Goal: Task Accomplishment & Management: Manage account settings

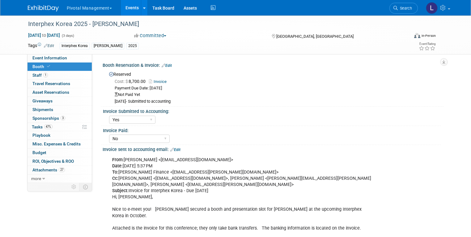
select select "Yes"
select select "No"
select select "Yes"
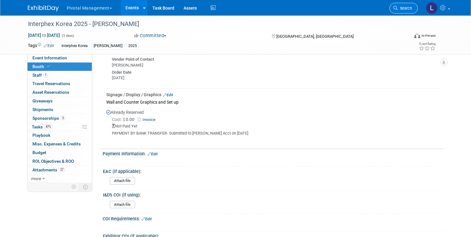
click at [409, 9] on span "Search" at bounding box center [405, 8] width 14 height 5
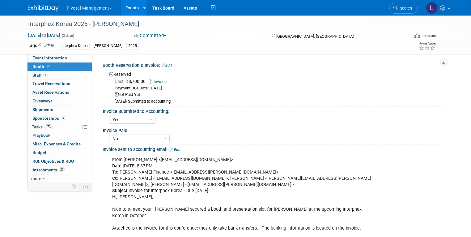
click at [129, 10] on link "Events" at bounding box center [132, 7] width 23 height 15
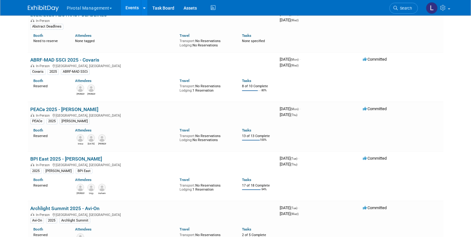
scroll to position [72, 0]
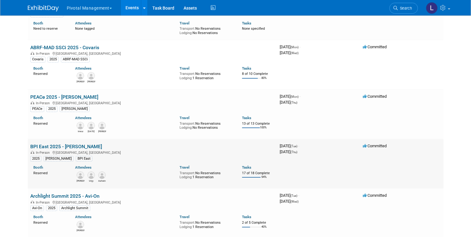
click at [60, 143] on link "BPI East 2025 - [PERSON_NAME]" at bounding box center [66, 146] width 72 height 6
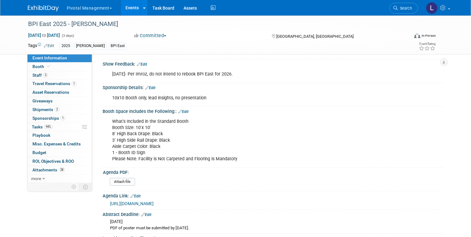
scroll to position [80, 0]
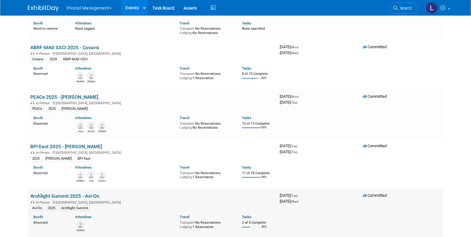
click at [44, 199] on div "In-Person Dallas, TX" at bounding box center [152, 201] width 244 height 5
click at [45, 196] on link "Archlight Summit 2025 - Avi-On" at bounding box center [64, 196] width 69 height 6
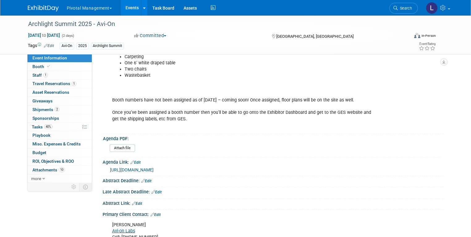
scroll to position [82, 0]
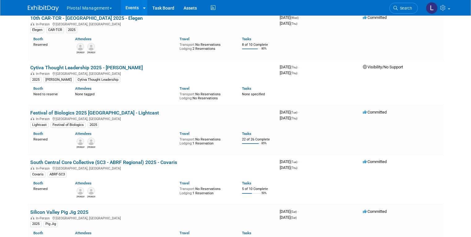
scroll to position [365, 0]
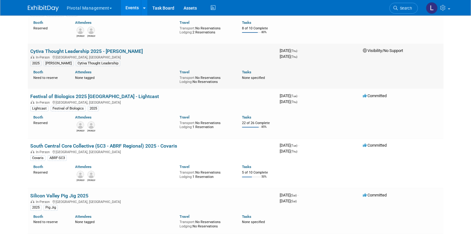
click at [37, 49] on link "Cytiva Thought Leadership 2025 - [PERSON_NAME]" at bounding box center [86, 51] width 112 height 6
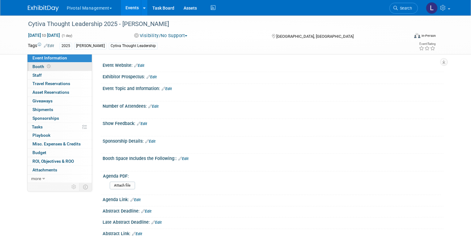
click at [36, 68] on span "Booth" at bounding box center [41, 66] width 19 height 5
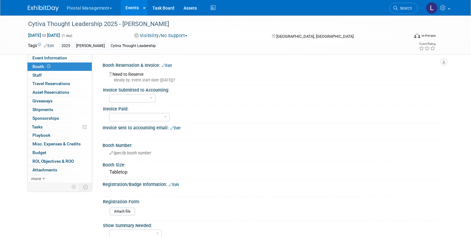
click at [164, 66] on link "Edit" at bounding box center [167, 65] width 10 height 4
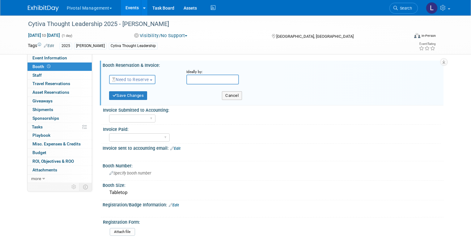
click at [125, 81] on span "Need to Reserve" at bounding box center [130, 79] width 37 height 5
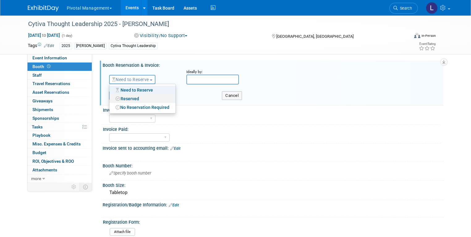
click at [129, 101] on link "Reserved" at bounding box center [142, 98] width 66 height 9
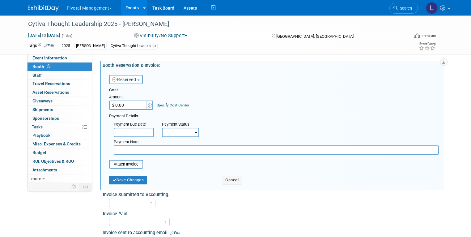
click at [157, 151] on input "text" at bounding box center [276, 149] width 325 height 9
click at [32, 57] on span "Event Information" at bounding box center [49, 57] width 35 height 5
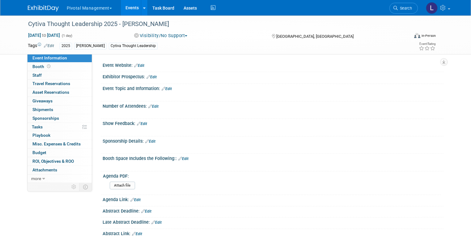
click at [166, 89] on link "Edit" at bounding box center [167, 88] width 10 height 4
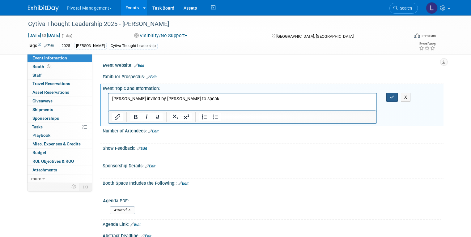
click at [393, 97] on icon "button" at bounding box center [392, 97] width 5 height 4
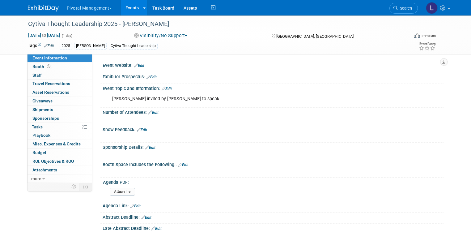
click at [128, 15] on link "Events" at bounding box center [132, 7] width 23 height 15
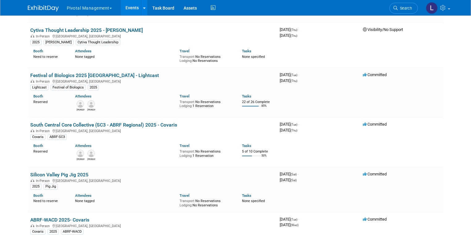
scroll to position [394, 0]
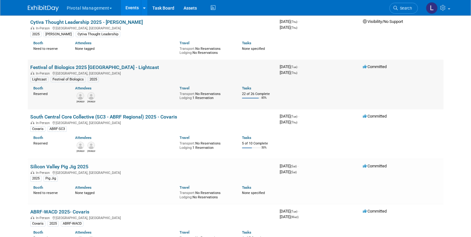
click at [95, 64] on link "Festival of Biologics 2025 [GEOGRAPHIC_DATA] - Lightcast" at bounding box center [94, 67] width 129 height 6
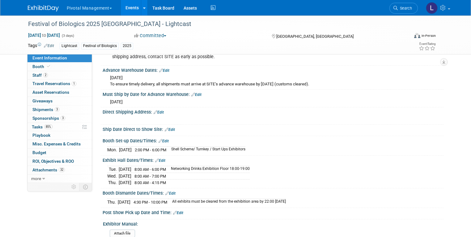
scroll to position [1212, 0]
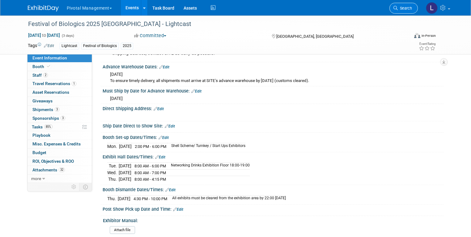
click at [398, 8] on icon at bounding box center [395, 8] width 4 height 4
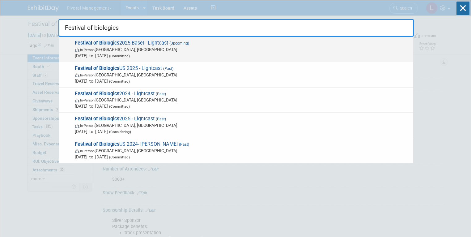
type input "Festival of biologics"
click at [158, 53] on span "Sep 30, 2025 to Oct 2, 2025 (Committed)" at bounding box center [242, 56] width 335 height 6
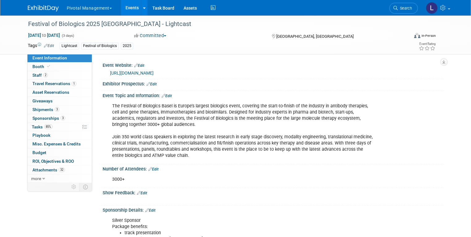
click at [154, 74] on link "https://www.terrapinn.com/conference/festival-of-biologics/index.stm" at bounding box center [132, 72] width 44 height 5
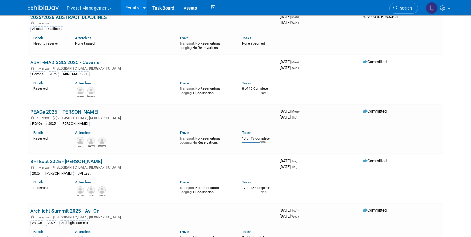
scroll to position [65, 0]
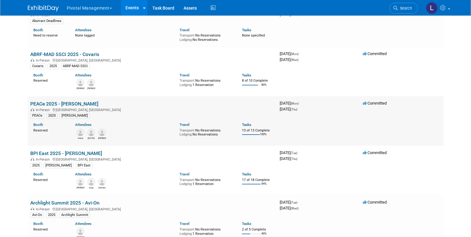
click at [66, 102] on link "PEACe 2025 - [PERSON_NAME]" at bounding box center [64, 104] width 68 height 6
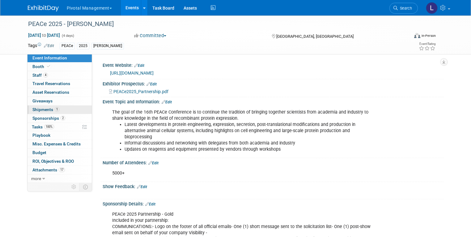
click at [40, 108] on span "Shipments 1" at bounding box center [45, 109] width 27 height 5
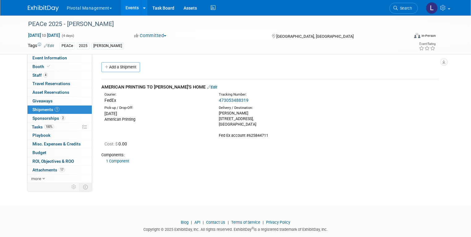
click at [207, 86] on link "Edit" at bounding box center [212, 87] width 10 height 5
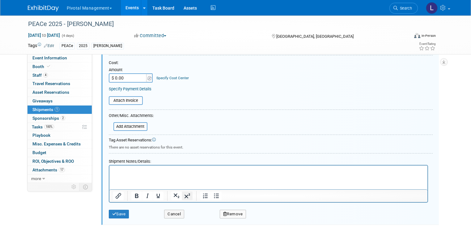
scroll to position [201, 0]
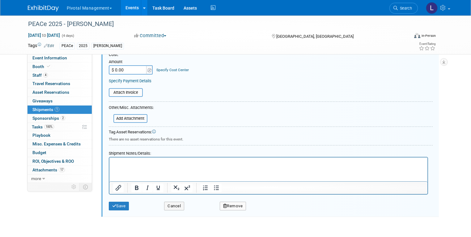
click at [160, 166] on html at bounding box center [268, 161] width 318 height 9
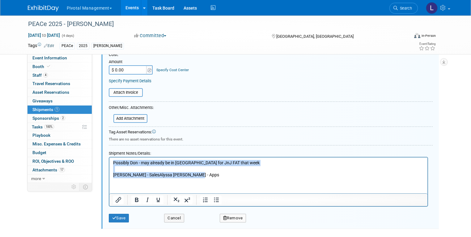
drag, startPoint x: 196, startPoint y: 176, endPoint x: 91, endPoint y: 152, distance: 107.9
click at [109, 157] on html "Possibly Don - may already be in San Diego for JnJ FAT that week David Yalacki …" at bounding box center [268, 167] width 318 height 21
copy body "Possibly Don - may already be in San Diego for JnJ FAT that week David Yalacki …"
paste body "Rich Text Area. Press ALT-0 for help."
drag, startPoint x: 196, startPoint y: 175, endPoint x: 212, endPoint y: 297, distance: 123.6
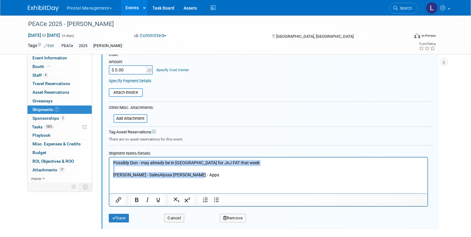
click at [109, 157] on html "Possibly Don - may already be in San Diego for JnJ FAT that week David Yalacki …" at bounding box center [268, 167] width 318 height 21
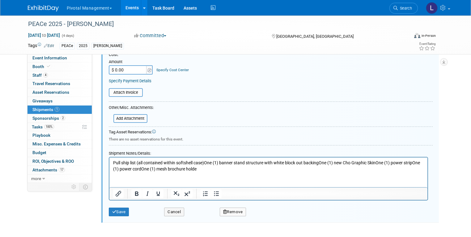
click at [205, 163] on p "Pull ship list (all contained within softshell case)​One (1) banner stand struc…" at bounding box center [268, 165] width 311 height 12
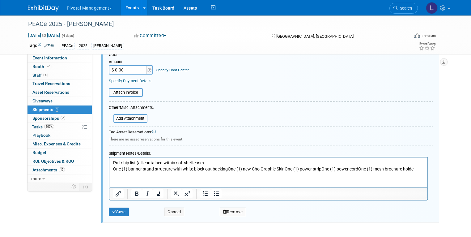
click at [228, 169] on p "One (1) banner stand structure with white block out backing​One (1) new Cho Gra…" at bounding box center [268, 169] width 311 height 6
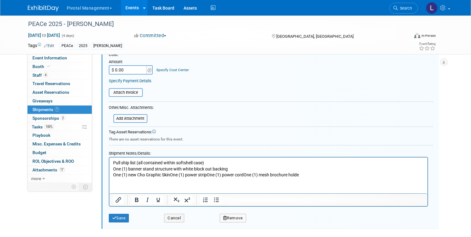
click at [171, 175] on p "One (1) new Cho Graphic Skin​One (1) power strip​One (1) power cord​One (1) mes…" at bounding box center [268, 174] width 311 height 6
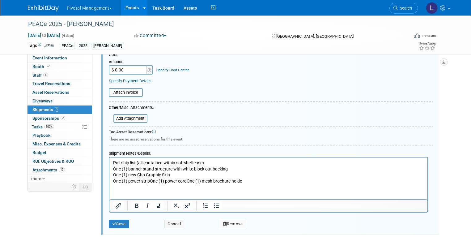
click at [150, 181] on p "One (1) power strip​One (1) power cord​One (1) mesh brochure holde" at bounding box center [268, 181] width 311 height 6
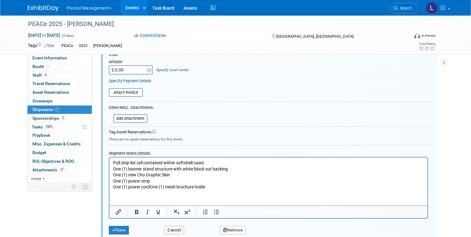
click at [150, 188] on p "One (1) power cord​One (1) mesh brochure holde" at bounding box center [268, 186] width 311 height 6
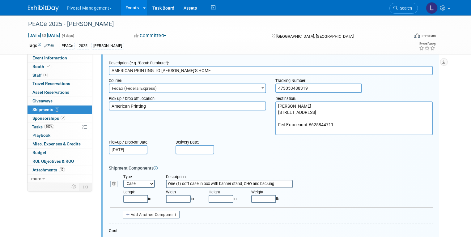
scroll to position [26, 0]
click at [196, 151] on input "text" at bounding box center [194, 148] width 39 height 9
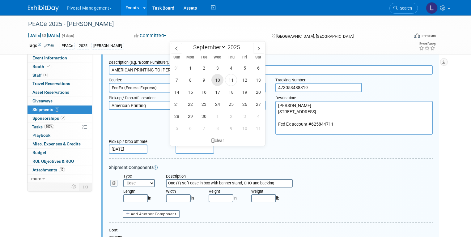
click at [221, 78] on span "10" at bounding box center [217, 80] width 12 height 12
type input "Sep 10, 2025"
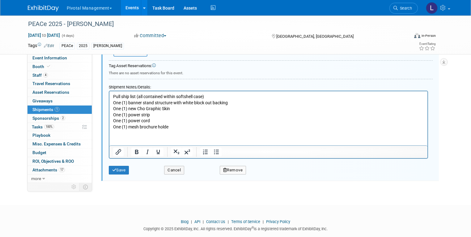
scroll to position [276, 0]
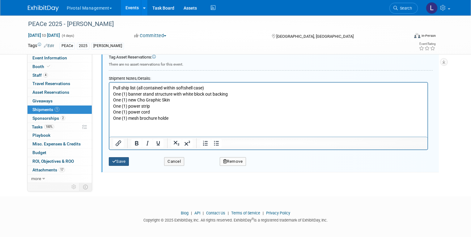
click at [112, 160] on button "Save" at bounding box center [119, 161] width 20 height 9
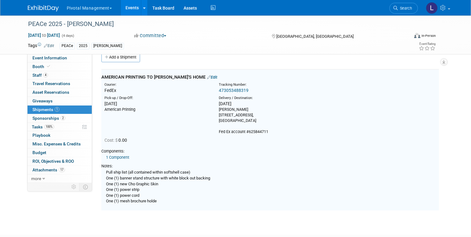
scroll to position [9, 0]
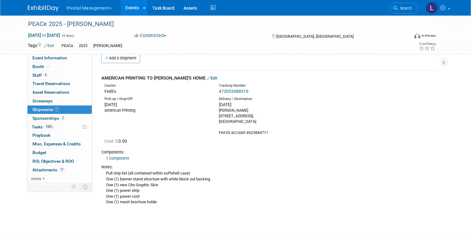
click at [207, 78] on link "Edit" at bounding box center [212, 78] width 10 height 5
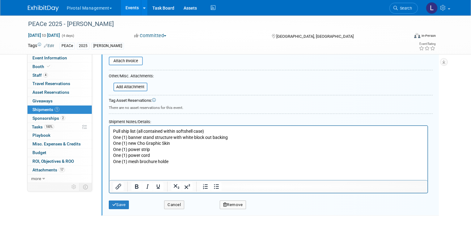
scroll to position [256, 0]
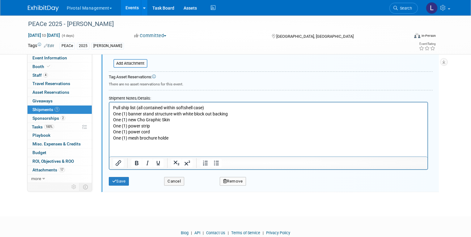
click at [184, 140] on p "Pull ship list (all contained within softshell case)​ One (1) banner stand stru…" at bounding box center [268, 122] width 311 height 36
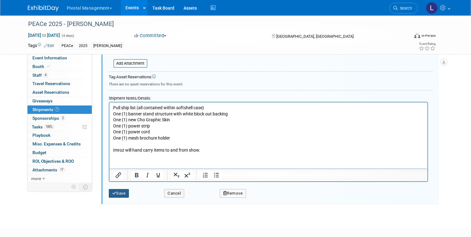
drag, startPoint x: 110, startPoint y: 192, endPoint x: 116, endPoint y: 191, distance: 6.5
click at [110, 192] on button "Save" at bounding box center [119, 193] width 20 height 9
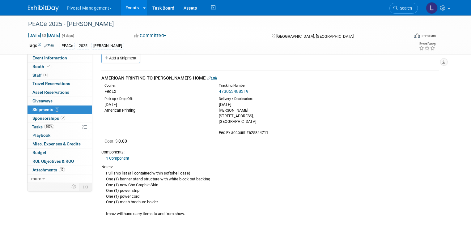
scroll to position [0, 0]
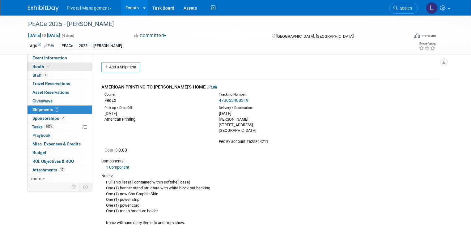
click at [37, 65] on span "Booth" at bounding box center [41, 66] width 19 height 5
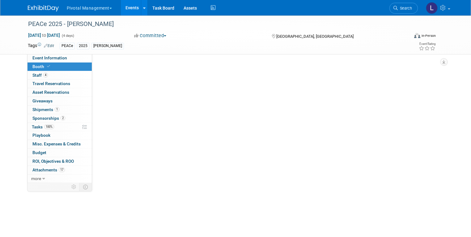
select select "Yes"
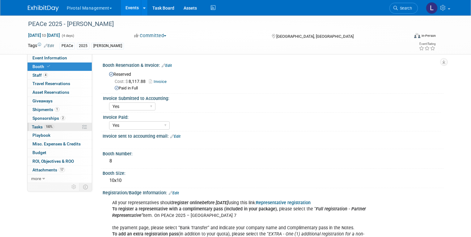
click at [37, 128] on span "Tasks 100%" at bounding box center [43, 126] width 22 height 5
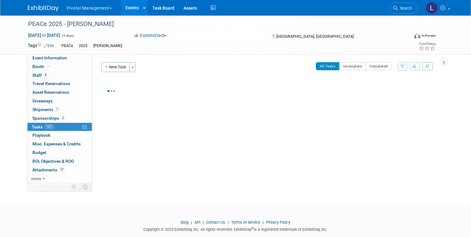
click at [404, 10] on span "Search" at bounding box center [405, 8] width 14 height 5
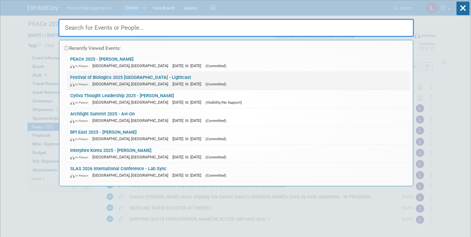
click at [172, 82] on span "[DATE] to [DATE]" at bounding box center [188, 84] width 32 height 5
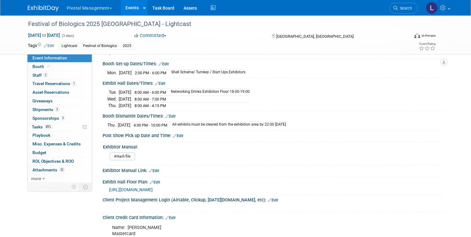
scroll to position [1431, 0]
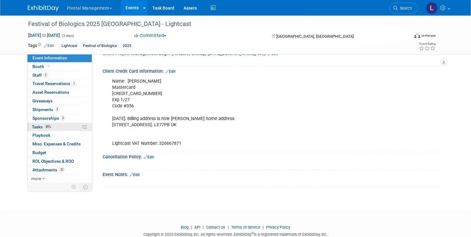
click at [32, 128] on span "Tasks 85%" at bounding box center [42, 126] width 21 height 5
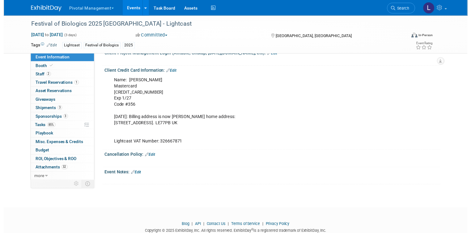
scroll to position [0, 0]
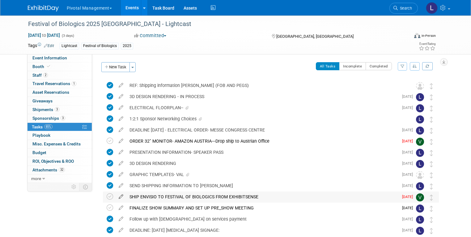
click at [116, 196] on icon at bounding box center [121, 195] width 11 height 8
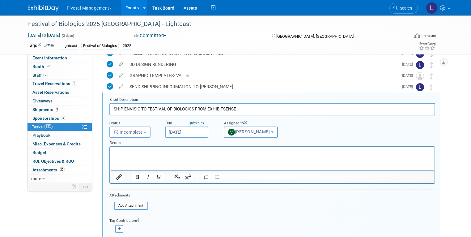
scroll to position [101, 0]
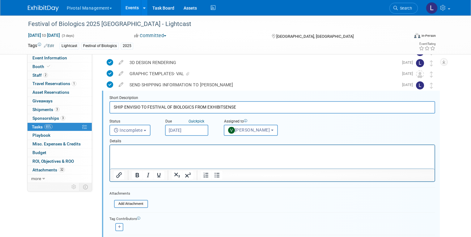
click at [252, 109] on input "SHIP ENVISIO TO FESTIVAL OF BIOLOGICS FROM EXHIBITSENSE" at bounding box center [272, 107] width 326 height 12
type input "SHIP ENVISIO TO FESTIVAL OF BIOLOGICS FROM EXHIBITSENSE- Arrived on September 1…"
click at [117, 125] on button "Incomplete" at bounding box center [129, 129] width 41 height 11
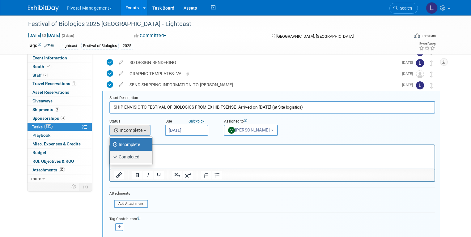
click at [124, 156] on label "Completed" at bounding box center [129, 157] width 33 height 10
click at [111, 156] on input "Completed" at bounding box center [109, 156] width 4 height 4
select select "3"
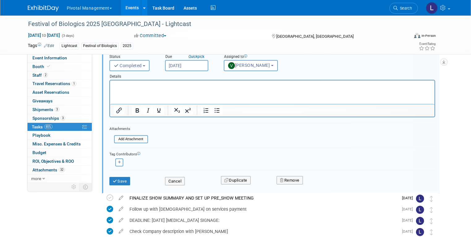
scroll to position [183, 0]
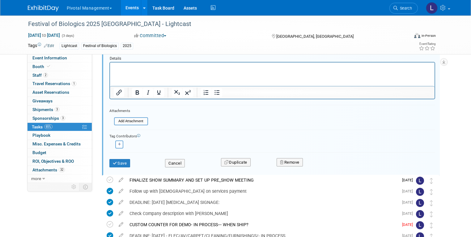
click at [113, 157] on div "Save" at bounding box center [133, 161] width 56 height 13
click at [114, 162] on button "Save" at bounding box center [119, 163] width 21 height 9
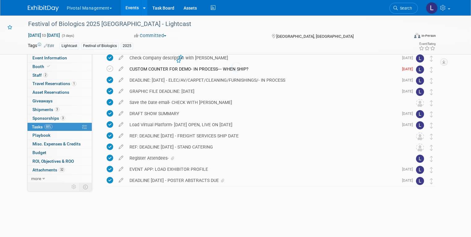
scroll to position [170, 0]
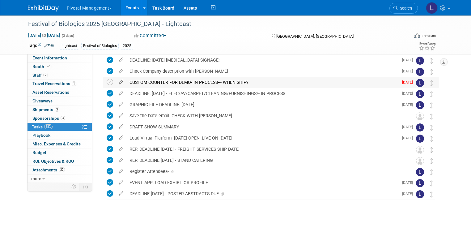
click at [116, 82] on icon at bounding box center [121, 81] width 11 height 8
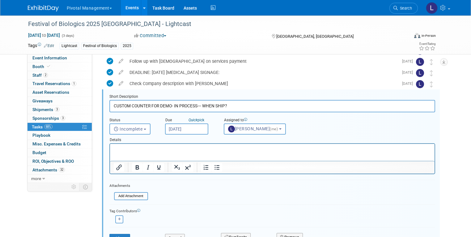
scroll to position [156, 0]
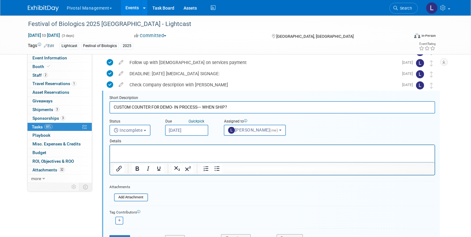
drag, startPoint x: 198, startPoint y: 108, endPoint x: 274, endPoint y: 109, distance: 76.6
click at [274, 109] on input "CUSTOM COUNTER FOR DEMO- IN PROCESS--- WHEN SHIP?" at bounding box center [272, 107] width 326 height 12
type input "CUSTOM COUNTER FOR DEMO- IN PROCESS--- Shipping on September 8"
click at [134, 129] on span "Incomplete" at bounding box center [128, 130] width 29 height 5
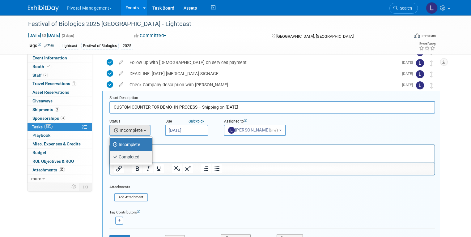
click at [124, 155] on label "Completed" at bounding box center [129, 157] width 33 height 10
click at [111, 155] on input "Completed" at bounding box center [109, 156] width 4 height 4
select select "3"
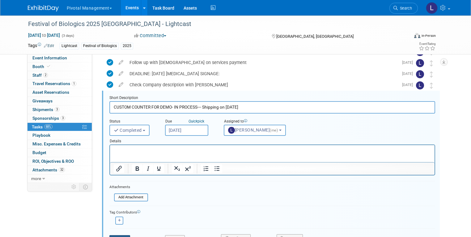
click at [113, 236] on icon "submit" at bounding box center [115, 239] width 5 height 4
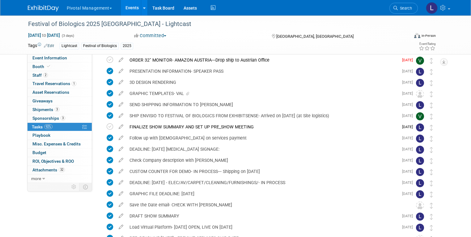
scroll to position [86, 0]
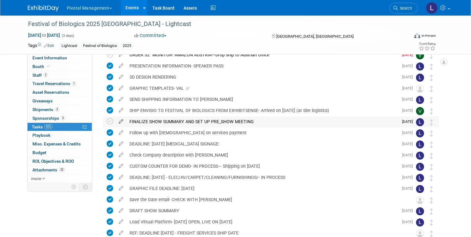
click at [116, 121] on icon at bounding box center [121, 120] width 11 height 8
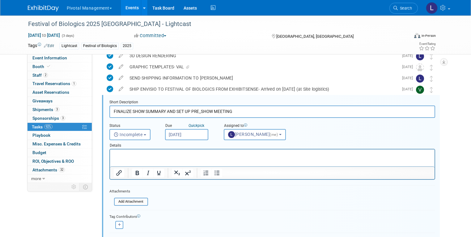
scroll to position [112, 0]
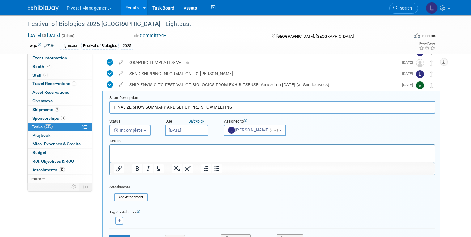
click at [240, 109] on input "FINALIZE SHOW SUMMARY AND SET UP PRE_SHOW MEETING" at bounding box center [272, 107] width 326 height 12
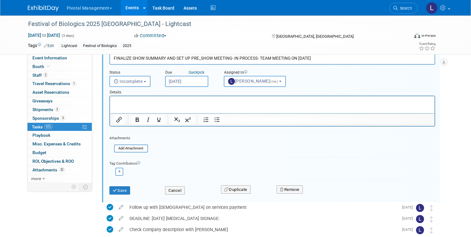
scroll to position [162, 0]
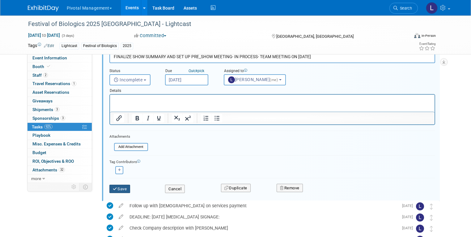
type input "FINALIZE SHOW SUMMARY AND SET UP PRE_SHOW MEETING- IN PROCESS- TEAM MEETING ON …"
click at [117, 187] on button "Save" at bounding box center [119, 188] width 21 height 9
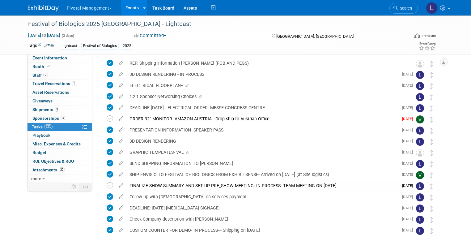
scroll to position [0, 0]
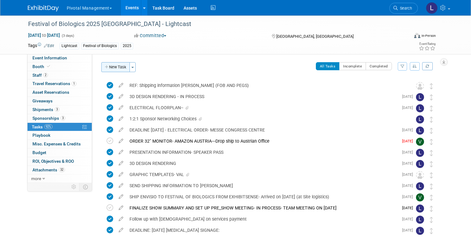
click at [109, 62] on button "New Task" at bounding box center [115, 67] width 28 height 10
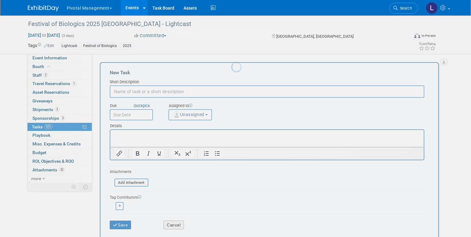
click at [231, 70] on div at bounding box center [235, 118] width 9 height 237
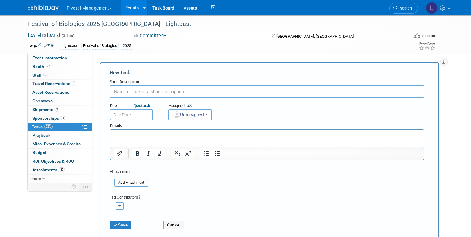
click at [131, 87] on input "text" at bounding box center [267, 91] width 314 height 12
type input "COI REQUIRED: DUE SEPTEMBER 12"
click at [198, 119] on button "Unassigned" at bounding box center [190, 114] width 44 height 11
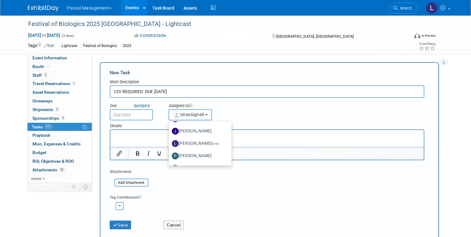
scroll to position [41, 0]
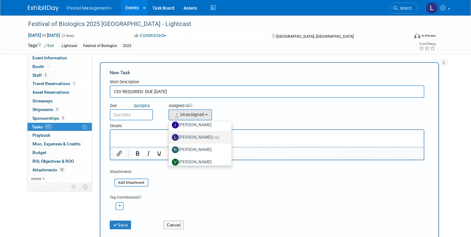
click at [212, 137] on span "(me)" at bounding box center [215, 137] width 7 height 4
click at [170, 137] on input "[PERSON_NAME] (me)" at bounding box center [168, 136] width 4 height 4
select select "dc5d874d-e65f-4397-9ee7-21f806dbe4f5"
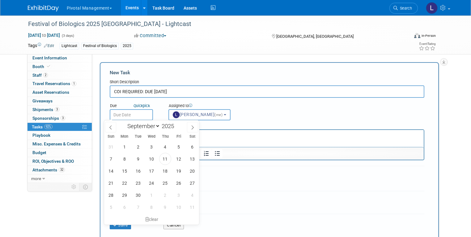
click at [130, 115] on input "text" at bounding box center [131, 114] width 43 height 11
click at [179, 158] on span "12" at bounding box center [179, 159] width 12 height 12
type input "[DATE]"
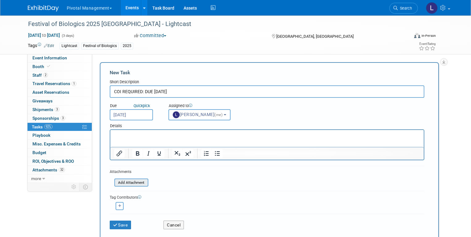
click at [129, 182] on input "file" at bounding box center [111, 182] width 74 height 7
click at [154, 133] on p "Rich Text Area. Press ALT-0 for help." at bounding box center [267, 135] width 306 height 6
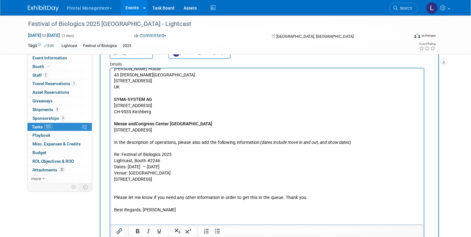
scroll to position [385, 0]
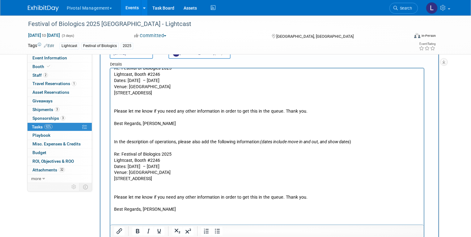
drag, startPoint x: 114, startPoint y: 142, endPoint x: 286, endPoint y: 183, distance: 176.2
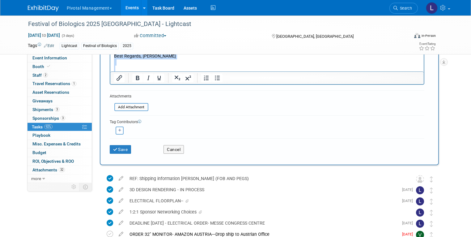
scroll to position [215, 0]
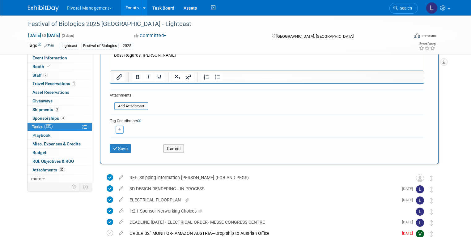
drag, startPoint x: 114, startPoint y: -7, endPoint x: 434, endPoint y: -7, distance: 319.4
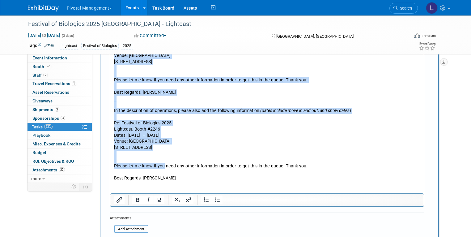
scroll to position [0, 0]
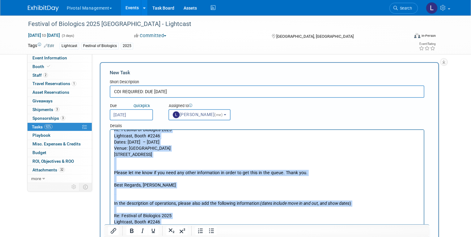
click at [216, 198] on p "Rich Text Area. Press ALT-0 for help." at bounding box center [267, 197] width 306 height 6
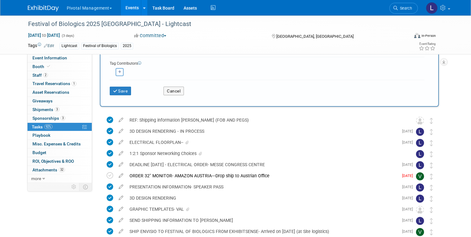
scroll to position [273, 0]
drag, startPoint x: 117, startPoint y: -73, endPoint x: 274, endPoint y: -78, distance: 157.0
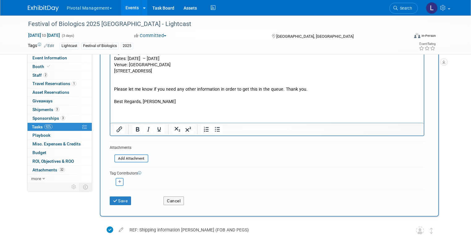
scroll to position [171, 0]
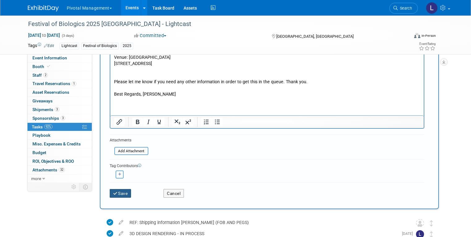
click at [120, 191] on button "Save" at bounding box center [121, 193] width 22 height 9
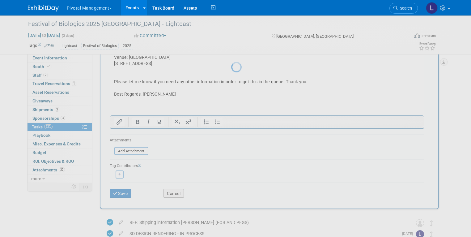
scroll to position [0, 0]
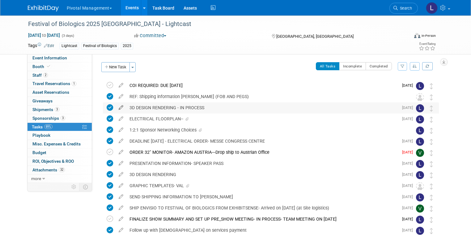
click at [116, 107] on icon at bounding box center [121, 106] width 11 height 8
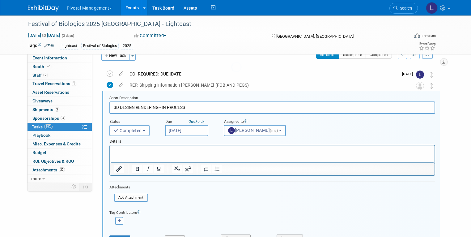
scroll to position [12, 0]
drag, startPoint x: 156, startPoint y: 109, endPoint x: 213, endPoint y: 111, distance: 57.2
click at [213, 111] on input "3D DESIGN RENDERING - IN PROCESS" at bounding box center [272, 107] width 326 height 12
type input "3D DESIGN RENDERING -"
click at [112, 235] on button "Save" at bounding box center [119, 239] width 21 height 9
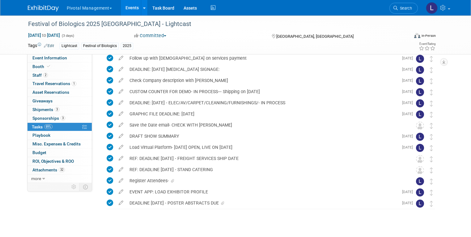
scroll to position [0, 0]
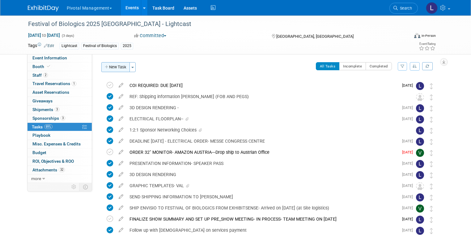
click at [117, 70] on button "New Task" at bounding box center [115, 67] width 28 height 10
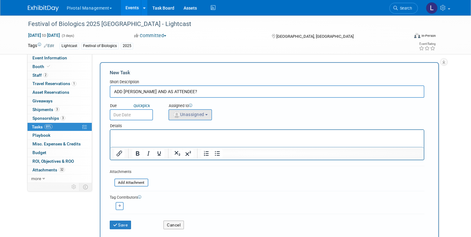
type input "ADD MEGAN AND AS ATTENDEE?"
click at [202, 116] on button "Unassigned" at bounding box center [190, 114] width 44 height 11
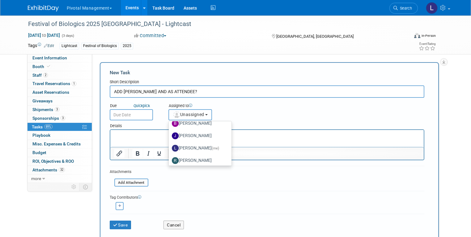
scroll to position [38, 0]
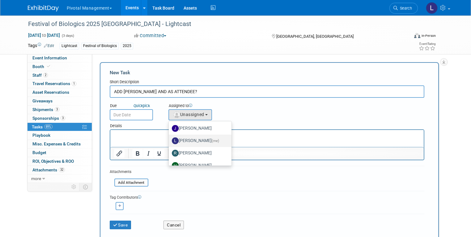
click at [202, 142] on label "[PERSON_NAME] (me)" at bounding box center [198, 141] width 53 height 10
click at [170, 142] on input "[PERSON_NAME] (me)" at bounding box center [168, 140] width 4 height 4
select select "dc5d874d-e65f-4397-9ee7-21f806dbe4f5"
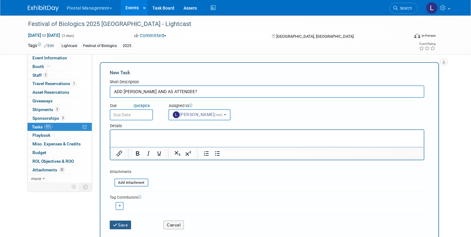
click at [115, 224] on button "Save" at bounding box center [121, 224] width 22 height 9
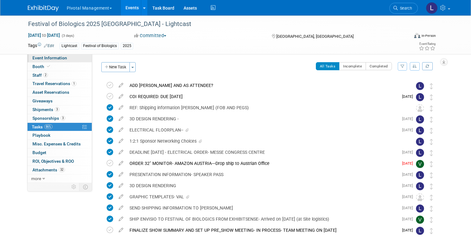
click at [48, 58] on span "Event Information" at bounding box center [49, 57] width 35 height 5
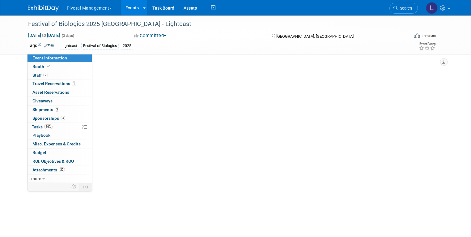
click at [48, 58] on span "Event Information" at bounding box center [49, 57] width 35 height 5
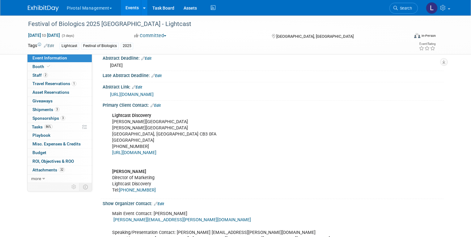
scroll to position [531, 0]
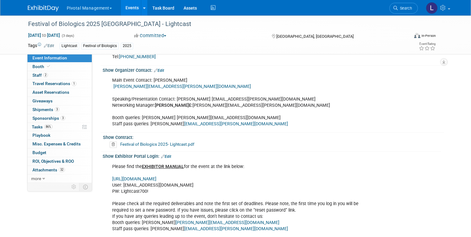
click at [156, 179] on link "https://www.terrapinn.com/em/" at bounding box center [134, 178] width 44 height 5
click at [52, 64] on link "Booth" at bounding box center [59, 66] width 64 height 8
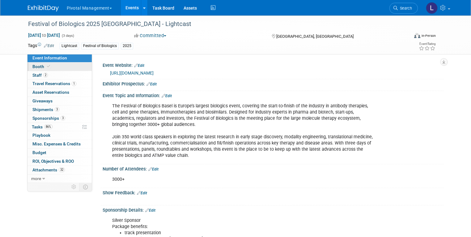
select select "Yes"
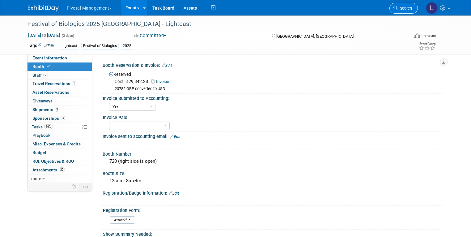
click at [408, 11] on link "Search" at bounding box center [403, 8] width 28 height 11
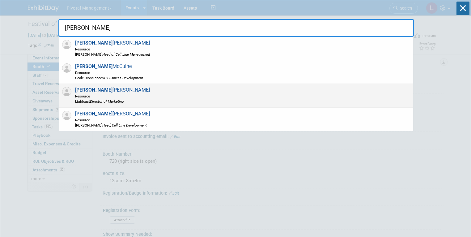
click at [120, 89] on span "Scott Brouilette Resource Lightcast Director of Marketing" at bounding box center [111, 95] width 77 height 17
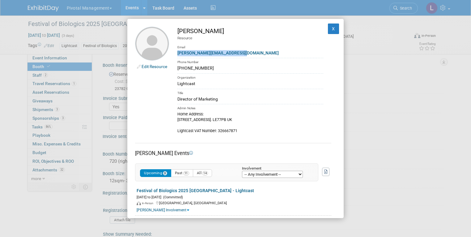
drag, startPoint x: 239, startPoint y: 54, endPoint x: 173, endPoint y: 52, distance: 65.8
click at [173, 52] on td "Scott Brouilette Resource Email s.brouilette@lightcastbio.com Phone Number +44 …" at bounding box center [246, 80] width 154 height 107
copy link "s.brouilette@lightcastbio.com"
click at [433, 93] on div "Edit Resource Scott Brouilette Resource Email s.brouilette@lightcastbio.com Pho…" at bounding box center [235, 118] width 471 height 237
drag, startPoint x: 221, startPoint y: 69, endPoint x: 173, endPoint y: 70, distance: 47.9
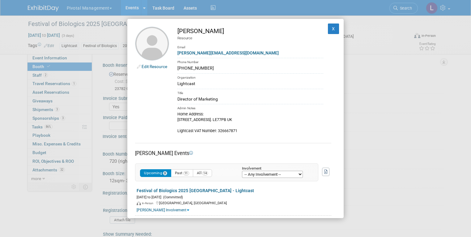
click at [173, 70] on td "Scott Brouilette Resource Email s.brouilette@lightcastbio.com Phone Number +44 …" at bounding box center [246, 80] width 154 height 107
copy div "+44 (0)1223 362778"
click at [331, 27] on button "X" at bounding box center [333, 28] width 11 height 11
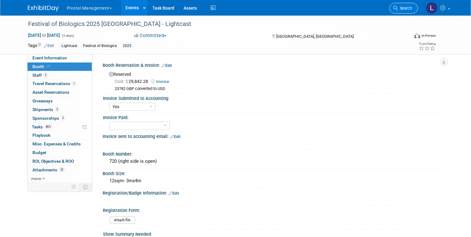
click at [398, 6] on icon at bounding box center [395, 8] width 4 height 4
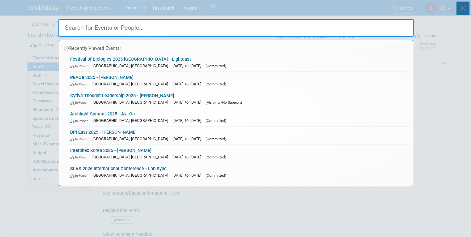
click at [465, 9] on icon at bounding box center [462, 9] width 13 height 14
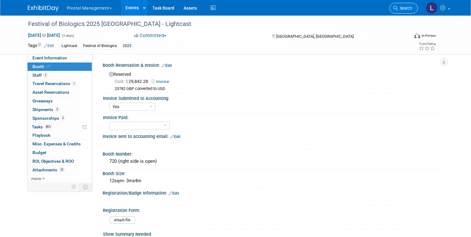
click at [410, 9] on span "Search" at bounding box center [405, 8] width 14 height 5
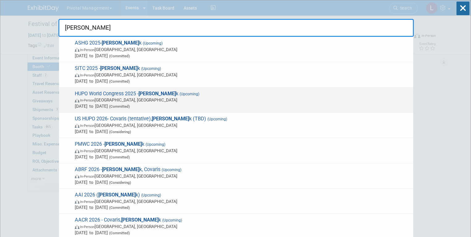
type input "Olin"
click at [142, 101] on span "In-Person Toronto, Canada" at bounding box center [242, 100] width 335 height 6
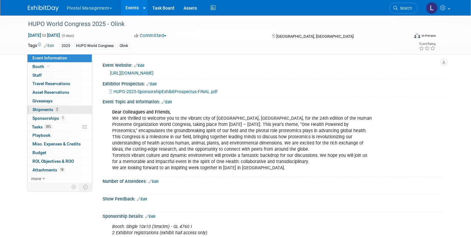
click at [36, 108] on span "Shipments 2" at bounding box center [45, 109] width 27 height 5
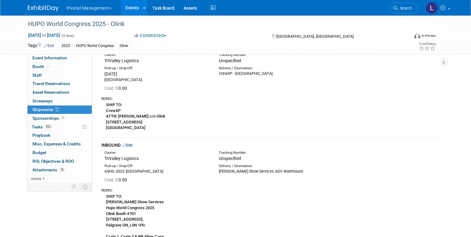
scroll to position [33, 0]
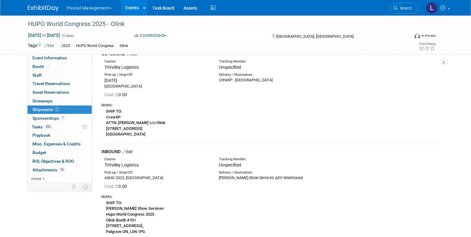
click at [125, 152] on link "Edit" at bounding box center [127, 151] width 10 height 5
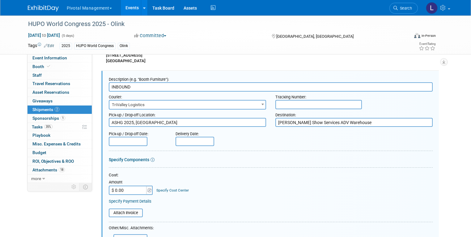
scroll to position [0, 0]
click at [146, 85] on input "INBOUND" at bounding box center [271, 86] width 324 height 9
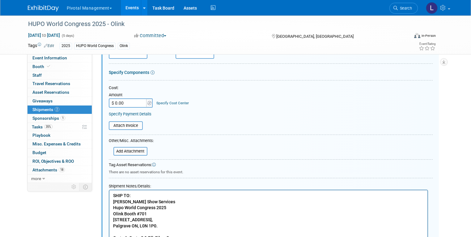
scroll to position [203, 0]
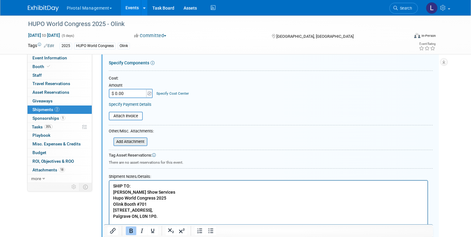
type input "INBOUND (ASHG to HUPO Advance Warehouse)"
click at [116, 138] on input "file" at bounding box center [110, 141] width 74 height 7
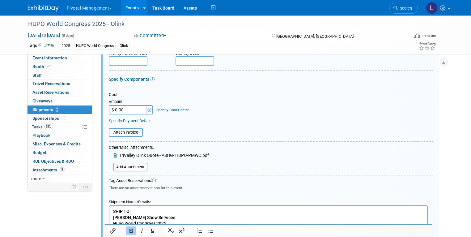
scroll to position [168, 0]
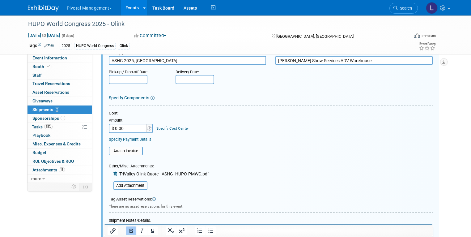
click at [121, 128] on input "$ 0.00" at bounding box center [128, 128] width 39 height 9
paste input "2,868.75"
type input "$ 2,868.75"
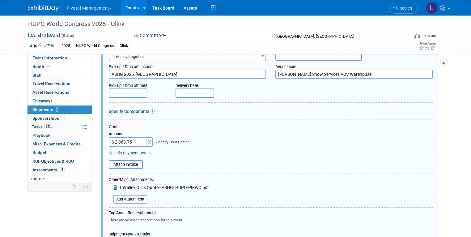
scroll to position [126, 0]
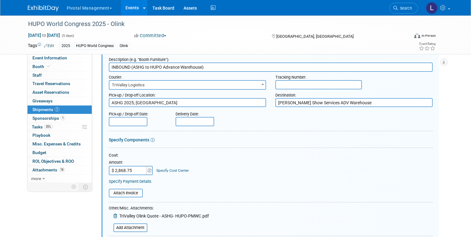
click at [200, 98] on textarea "ASHG 2025, [GEOGRAPHIC_DATA]" at bounding box center [187, 102] width 157 height 9
drag, startPoint x: 200, startPoint y: 99, endPoint x: 90, endPoint y: 103, distance: 109.7
click at [90, 103] on div "Event Information Event Info Booth Booth 0 Staff 0 Staff 0 Travel Reservations …" at bounding box center [235, 131] width 425 height 485
paste textarea "Olink / #747 ASHG 2025 Annual Meeting Boston Convention & Exhibition Center C/O…"
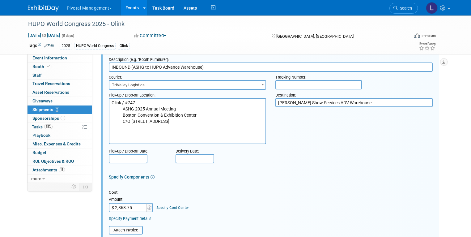
click at [109, 101] on textarea "ASHG 2025, [GEOGRAPHIC_DATA]" at bounding box center [187, 121] width 157 height 46
click at [119, 109] on textarea "ASHG 2025, [GEOGRAPHIC_DATA]" at bounding box center [187, 121] width 157 height 46
click at [119, 111] on textarea "ASHG 2025, Boston Convention Center" at bounding box center [187, 121] width 157 height 46
click at [119, 121] on textarea "ASHG 2025, Boston Convention Center" at bounding box center [187, 121] width 157 height 46
click at [132, 120] on textarea "ASHG 2025, Boston Convention Center" at bounding box center [187, 121] width 157 height 46
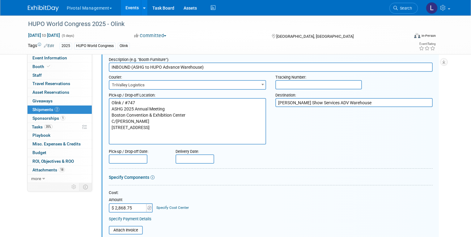
click at [118, 131] on textarea "ASHG 2025, Boston Convention Center" at bounding box center [187, 121] width 157 height 46
drag, startPoint x: 139, startPoint y: 137, endPoint x: 89, endPoint y: 140, distance: 50.4
click at [89, 140] on div "Event Information Event Info Booth Booth 0 Staff 0 Staff 0 Travel Reservations …" at bounding box center [235, 150] width 425 height 522
click at [116, 133] on textarea "ASHG 2025, Boston Convention Center" at bounding box center [187, 121] width 157 height 46
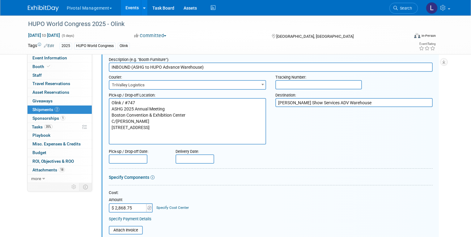
click at [120, 133] on textarea "ASHG 2025, Boston Convention Center" at bounding box center [187, 121] width 157 height 46
type textarea "Olink / #747 ASHG 2025 Annual Meeting Boston Convention & Exhibition Center C/O…"
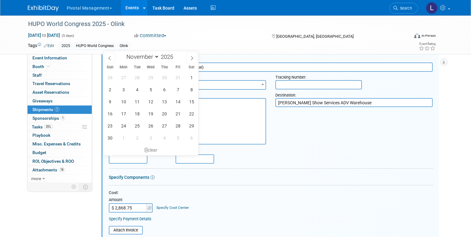
click at [117, 157] on input "text" at bounding box center [128, 158] width 39 height 9
click at [108, 57] on icon at bounding box center [110, 58] width 4 height 4
select select "9"
click at [186, 101] on span "18" at bounding box center [191, 101] width 12 height 12
type input "Oct 18, 2025"
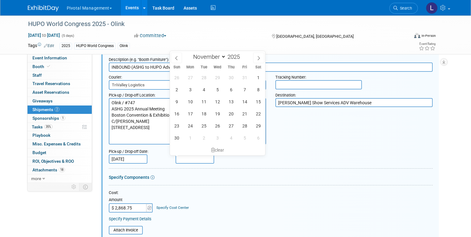
click at [188, 158] on input "text" at bounding box center [194, 158] width 39 height 9
click at [230, 89] on span "6" at bounding box center [231, 89] width 12 height 12
type input "Nov 6, 2025"
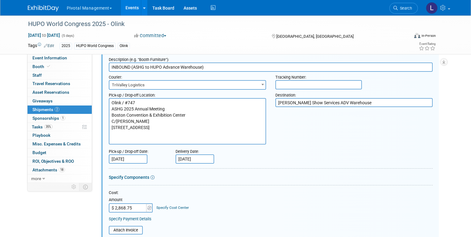
click at [374, 133] on div "Pick-up / Drop-off Location: ASHG 2025, Boston Convention Center Destination: R…" at bounding box center [270, 117] width 333 height 55
click at [365, 101] on textarea "Robinson Show Services ADV Warehouse" at bounding box center [353, 102] width 157 height 9
drag, startPoint x: 366, startPoint y: 103, endPoint x: 246, endPoint y: 102, distance: 120.2
click at [246, 102] on div "Pick-up / Drop-off Location: ASHG 2025, Boston Convention Center Destination: R…" at bounding box center [270, 117] width 333 height 55
paste textarea "Olink Booth #701 2066 Concession Road 3 Palgrave, Ontario L0N 1P0"
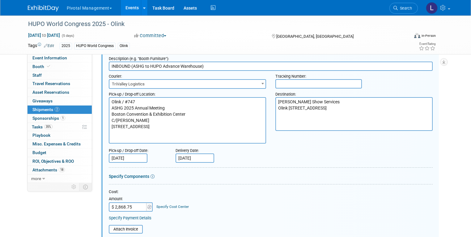
scroll to position [127, 0]
click at [364, 125] on textarea "Robinson Show Services ADV Warehouse" at bounding box center [353, 114] width 157 height 34
paste textarea "Advanced warehouse will accept shipments from October 6, 2025 - November 6, 2025"
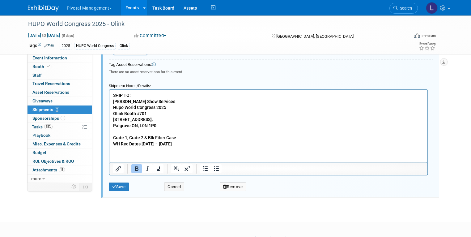
scroll to position [341, 0]
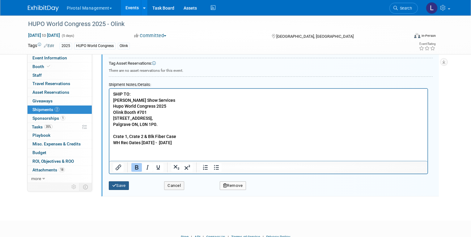
type textarea "Robinson Show Services Olink Booth #701 2066 Concession Road 3 Palgrave, Ontari…"
click at [116, 186] on button "Save" at bounding box center [119, 185] width 20 height 9
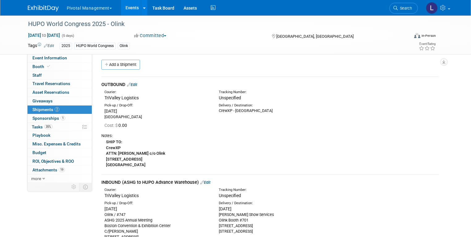
scroll to position [0, 0]
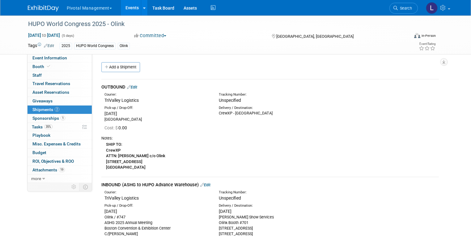
drag, startPoint x: 131, startPoint y: 87, endPoint x: 216, endPoint y: 105, distance: 86.2
click at [131, 87] on link "Edit" at bounding box center [132, 87] width 10 height 5
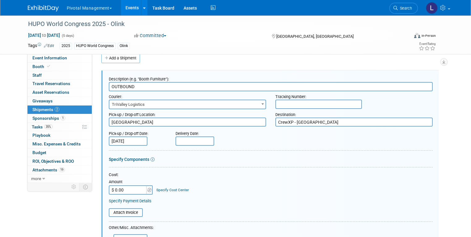
click at [170, 122] on textarea "Metro Toronto Conv Center" at bounding box center [187, 121] width 157 height 9
drag, startPoint x: 170, startPoint y: 122, endPoint x: 100, endPoint y: 121, distance: 70.4
click at [104, 121] on div "Pick-up / Drop-off Location: Metro Toronto Conv Center" at bounding box center [187, 117] width 167 height 17
paste textarea "The Westin Harbour Castle - Metro Ballroom 1 Olink Booth #701 Harbour Square To…"
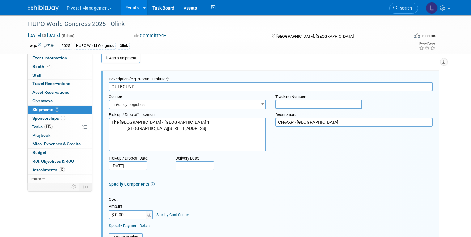
click at [120, 129] on textarea "Metro Toronto Conv Center" at bounding box center [187, 134] width 157 height 34
click at [123, 128] on textarea "Metro Toronto Conv Center" at bounding box center [187, 134] width 157 height 34
click at [120, 133] on textarea "Metro Toronto Conv Center" at bounding box center [187, 134] width 157 height 34
click at [123, 133] on textarea "Metro Toronto Conv Center" at bounding box center [187, 134] width 157 height 34
click at [124, 140] on textarea "Metro Toronto Conv Center" at bounding box center [187, 134] width 157 height 34
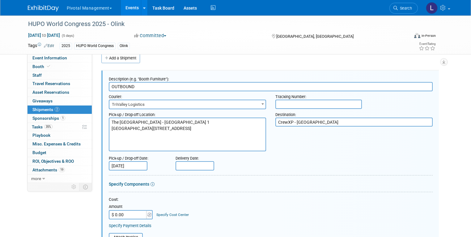
click at [123, 139] on textarea "Metro Toronto Conv Center" at bounding box center [187, 134] width 157 height 34
type textarea "The Westin Harbour Castle - Metro Ballroom 1 Olink Booth #701 Harbour Square To…"
click at [155, 89] on input "OUTBOUND" at bounding box center [271, 86] width 324 height 9
type input "OUTBOUND (HUPO - PMWS Advance Warehouse)"
click at [319, 117] on textarea "CrewXP - Orlando" at bounding box center [353, 121] width 157 height 9
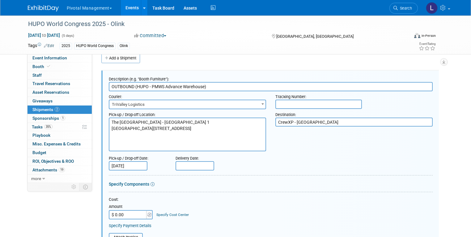
drag, startPoint x: 320, startPoint y: 119, endPoint x: 267, endPoint y: 120, distance: 53.1
click at [264, 120] on div "Pick-up / Drop-off Location: Metro Toronto Conv Center Destination: CrewXP - Or…" at bounding box center [270, 130] width 333 height 42
paste textarea "PMWC 2026 Olink, Booth #TBD TriCord Tradeshow Services 11165 Commercial Pkwy. C…"
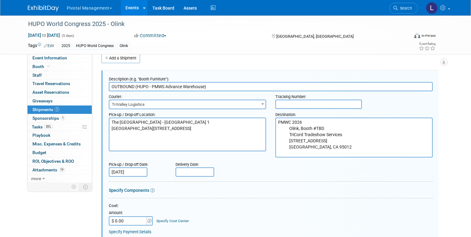
click at [287, 128] on textarea "CrewXP - Orlando" at bounding box center [353, 137] width 157 height 40
click at [290, 128] on textarea "CrewXP - Orlando" at bounding box center [353, 137] width 157 height 40
click at [285, 133] on textarea "CrewXP - Orlando" at bounding box center [353, 137] width 157 height 40
click at [290, 133] on textarea "CrewXP - Orlando" at bounding box center [353, 137] width 157 height 40
click at [279, 125] on textarea "CrewXP - Orlando" at bounding box center [353, 137] width 157 height 40
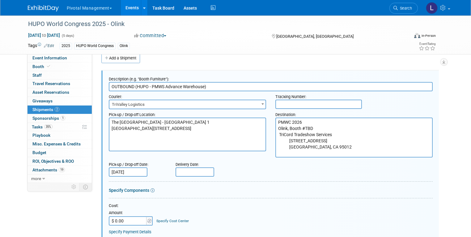
click at [279, 133] on textarea "CrewXP - Orlando" at bounding box center [353, 137] width 157 height 40
click at [291, 139] on textarea "CrewXP - Orlando" at bounding box center [353, 137] width 157 height 40
click at [291, 145] on textarea "CrewXP - Orlando" at bounding box center [353, 137] width 157 height 40
click at [341, 147] on textarea "CrewXP - Orlando" at bounding box center [353, 137] width 157 height 40
paste textarea "Exact warehouse dates to be confirmed - estimated January 28 – February 25, 202…"
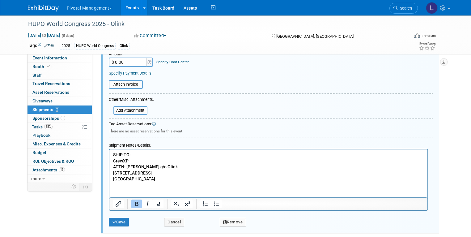
scroll to position [176, 0]
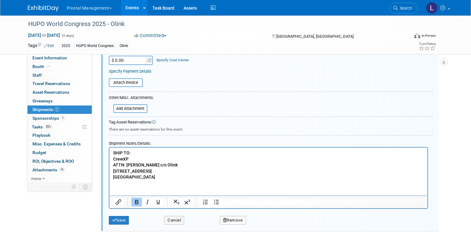
type textarea "PMWC 2026 Olink, Booth #TBD TriCord Tradeshow Services 11165 Commercial Pkwy. C…"
drag, startPoint x: 112, startPoint y: 159, endPoint x: 149, endPoint y: 176, distance: 40.2
click at [149, 176] on p "SHIP TO: CrewXP ATTN: Gary Brown c/o Olink 7510 Presidents Dr, Orlando, FL 32809" at bounding box center [268, 165] width 311 height 30
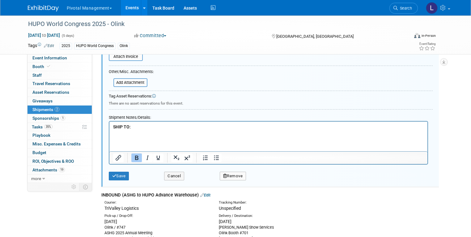
scroll to position [213, 0]
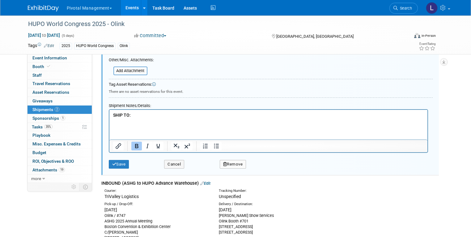
click at [148, 116] on p "SHIP TO: ﻿" at bounding box center [268, 118] width 311 height 12
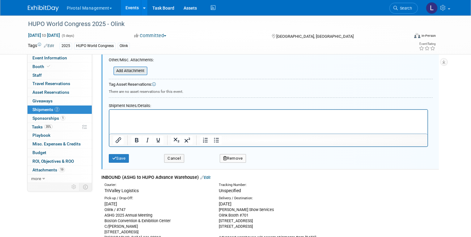
click at [115, 70] on input "file" at bounding box center [110, 70] width 74 height 7
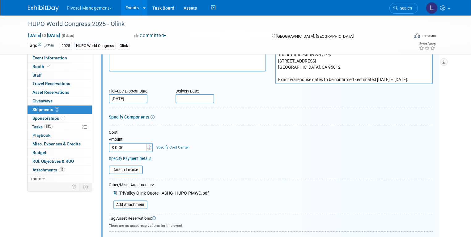
scroll to position [86, 0]
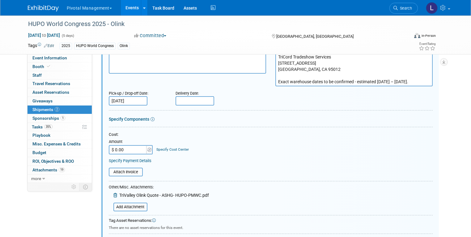
click at [136, 99] on input "Nov 14, 2025" at bounding box center [128, 100] width 39 height 9
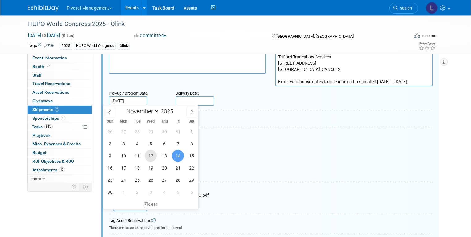
click at [148, 155] on span "12" at bounding box center [151, 156] width 12 height 12
type input "Nov 12, 2025"
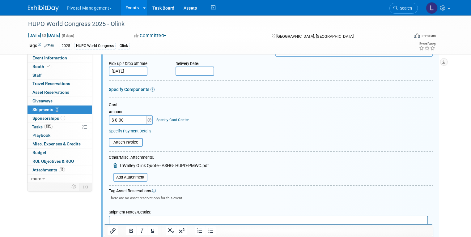
scroll to position [116, 0]
click at [126, 121] on input "$ 0.00" at bounding box center [128, 120] width 39 height 9
click at [128, 120] on input "$ 0.00" at bounding box center [128, 120] width 39 height 9
drag, startPoint x: 128, startPoint y: 120, endPoint x: 108, endPoint y: 120, distance: 19.5
click at [109, 120] on input "$ 0.00" at bounding box center [128, 120] width 39 height 9
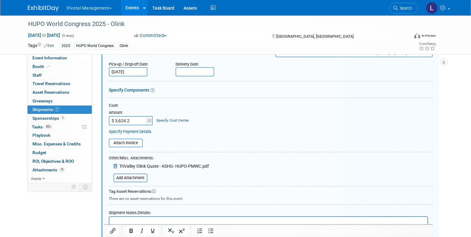
type input "$ 3,624.21"
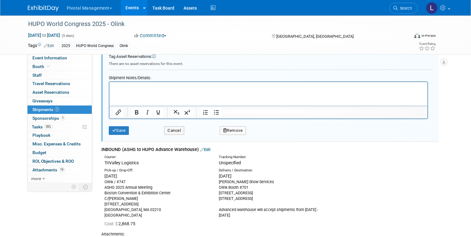
scroll to position [251, 0]
click at [97, 126] on div "Description (e.g. "Booth Furniture"): OUTBOUND (HUPO - PMWS Advance Warehouse) …" at bounding box center [270, 66] width 347 height 487
click at [116, 128] on button "Save" at bounding box center [119, 129] width 20 height 9
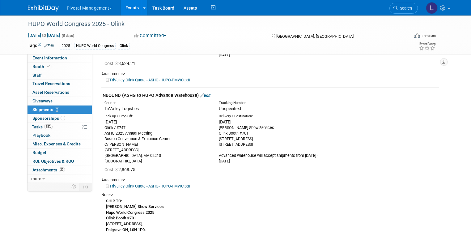
scroll to position [101, 0]
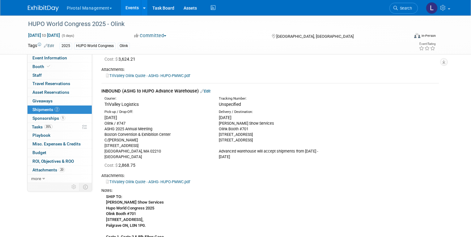
click at [205, 91] on link "Edit" at bounding box center [205, 91] width 10 height 5
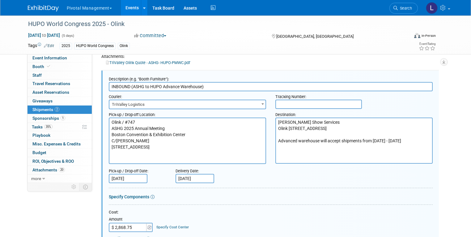
scroll to position [0, 0]
click at [129, 226] on input "$ 2,868.75" at bounding box center [128, 226] width 39 height 9
type input "$ 3,393.75"
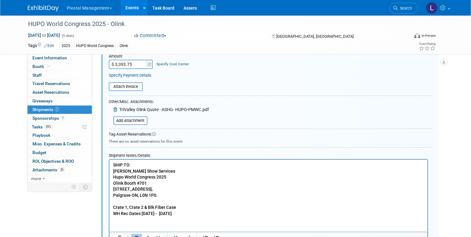
scroll to position [289, 0]
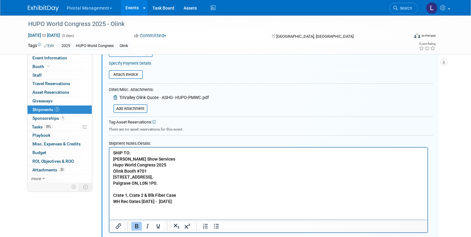
click at [113, 154] on b "SHIP TO:" at bounding box center [122, 152] width 18 height 5
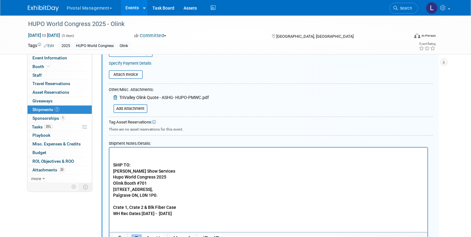
click at [126, 154] on p "Rich Text Area. Press ALT-0 for help." at bounding box center [268, 153] width 311 height 6
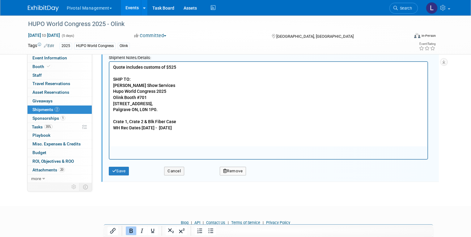
scroll to position [385, 0]
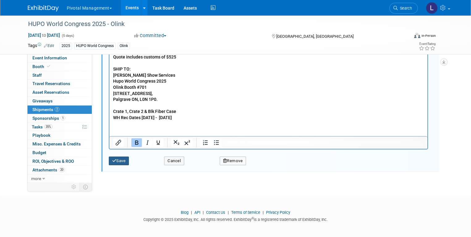
click at [119, 157] on button "Save" at bounding box center [119, 160] width 20 height 9
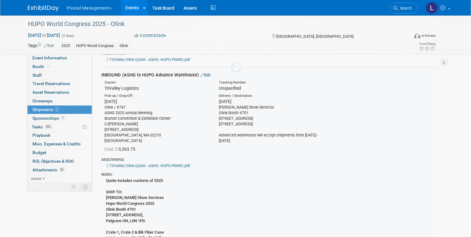
scroll to position [114, 0]
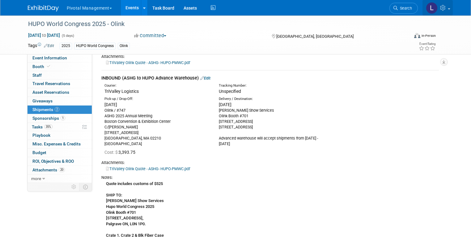
click at [428, 1] on link at bounding box center [437, 7] width 30 height 15
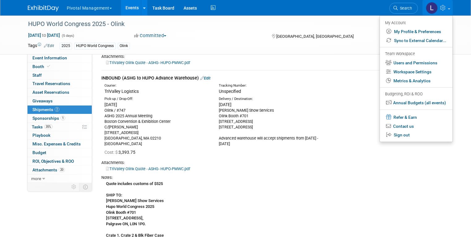
click at [358, 67] on td "OUTBOUND (HUPO - PMWS Advance Warehouse) Edit Courier: TriValley Logistics Trac…" at bounding box center [269, 17] width 337 height 105
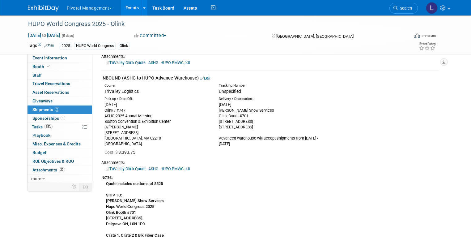
click at [412, 9] on span "Search" at bounding box center [405, 8] width 14 height 5
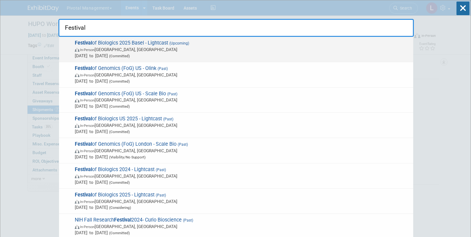
type input "Festival"
click at [111, 42] on span "Festival of Biologics 2025 Basel - Lightcast (Upcoming) In-Person Basel, Switze…" at bounding box center [241, 49] width 337 height 19
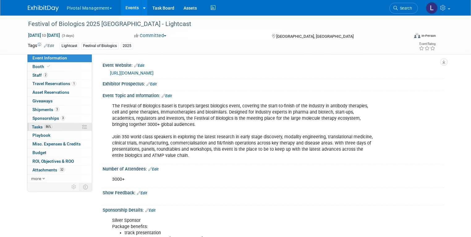
click at [33, 125] on span "Tasks 86%" at bounding box center [42, 126] width 21 height 5
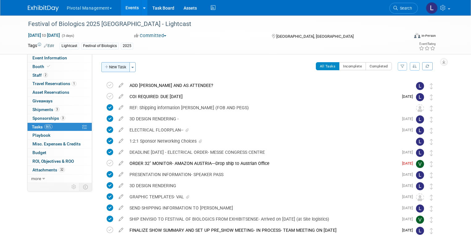
click at [113, 70] on button "New Task" at bounding box center [115, 67] width 28 height 10
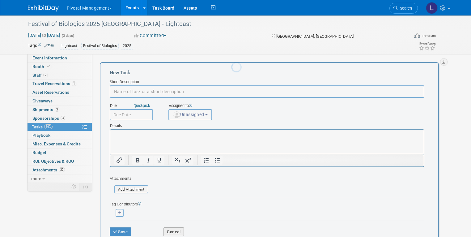
click at [231, 67] on div at bounding box center [235, 118] width 9 height 237
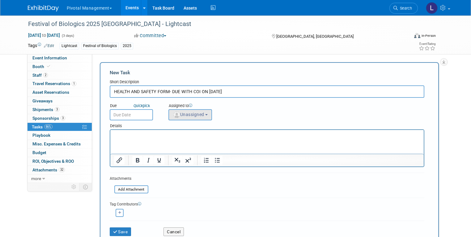
type input "HEALTH AND SAFETY FORM- DUE WITH COI ON SEPTEMBER 12"
click at [192, 113] on span "Unassigned" at bounding box center [189, 114] width 32 height 5
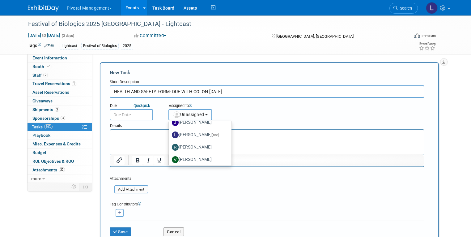
scroll to position [44, 0]
click at [187, 136] on label "[PERSON_NAME] (me)" at bounding box center [198, 134] width 53 height 10
click at [170, 135] on input "[PERSON_NAME] (me)" at bounding box center [168, 133] width 4 height 4
select select "dc5d874d-e65f-4397-9ee7-21f806dbe4f5"
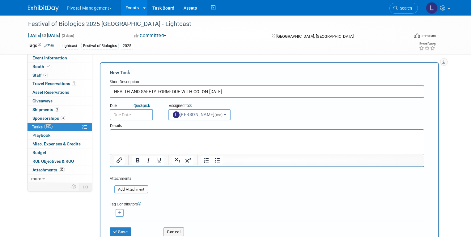
click at [126, 112] on input "text" at bounding box center [131, 114] width 43 height 11
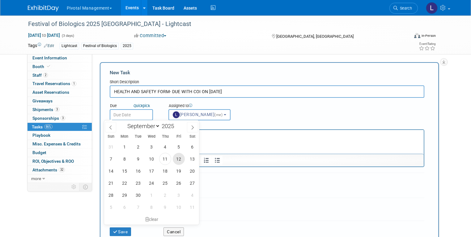
click at [178, 156] on span "12" at bounding box center [179, 159] width 12 height 12
type input "[DATE]"
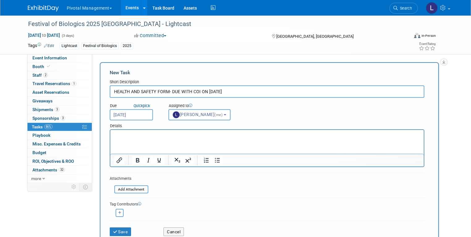
click at [135, 138] on html at bounding box center [266, 134] width 313 height 9
click at [127, 190] on input "file" at bounding box center [111, 189] width 74 height 7
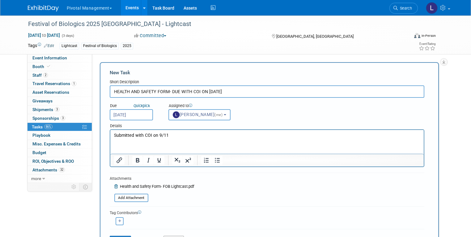
click at [117, 233] on div "Save" at bounding box center [132, 237] width 54 height 13
click at [118, 233] on div "Save" at bounding box center [132, 237] width 54 height 13
click at [113, 236] on button "Save" at bounding box center [121, 239] width 22 height 9
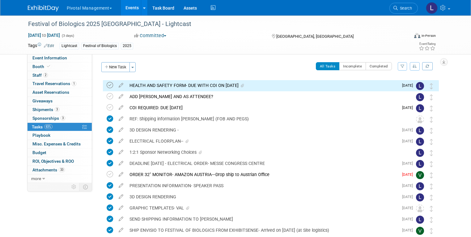
click at [107, 85] on icon at bounding box center [110, 85] width 6 height 6
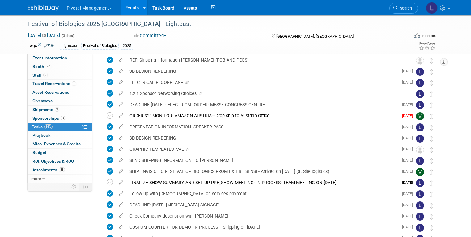
scroll to position [4, 0]
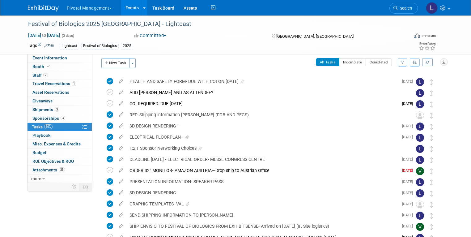
click at [404, 8] on span "Search" at bounding box center [405, 8] width 14 height 5
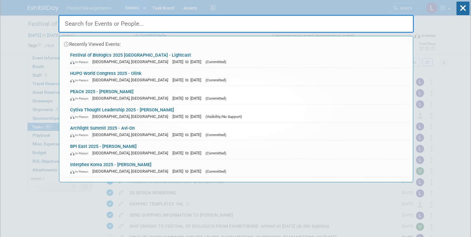
scroll to position [0, 0]
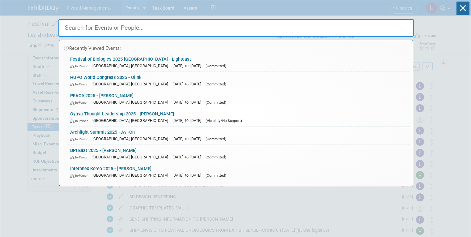
click at [404, 8] on div "Recently Viewed Events: Festival of Biologics 2025 Basel - Lightcast In-Person …" at bounding box center [235, 93] width 355 height 186
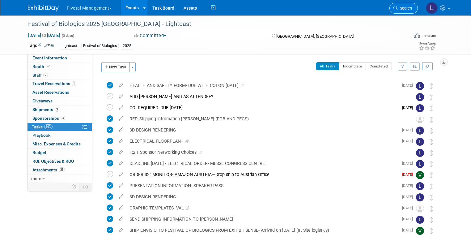
click at [414, 11] on link "Search" at bounding box center [403, 8] width 28 height 11
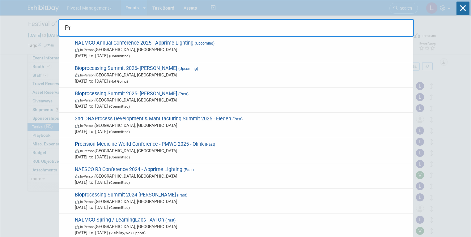
type input "P"
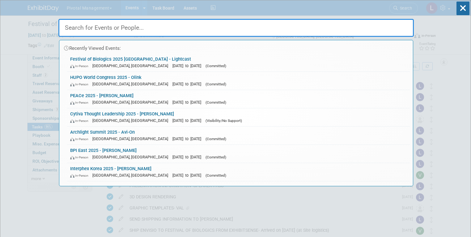
click at [83, 100] on span "In-Person" at bounding box center [80, 102] width 21 height 4
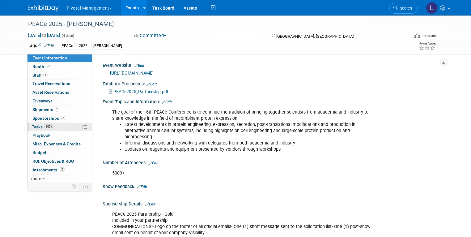
click at [44, 126] on span "100%" at bounding box center [49, 126] width 10 height 5
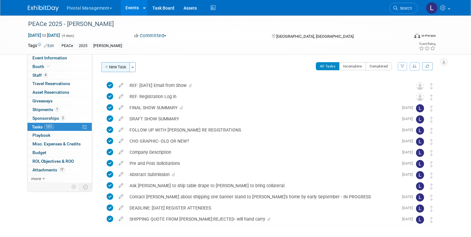
click at [108, 67] on button "New Task" at bounding box center [115, 67] width 28 height 10
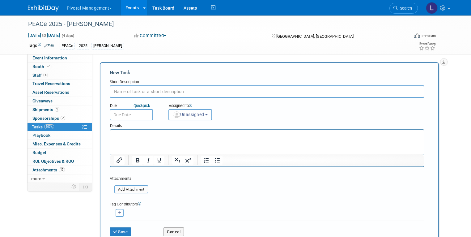
click at [131, 90] on input "text" at bounding box center [267, 91] width 314 height 12
type input "PRESENTATION RECORDING:"
click at [188, 114] on span "Unassigned" at bounding box center [189, 114] width 32 height 5
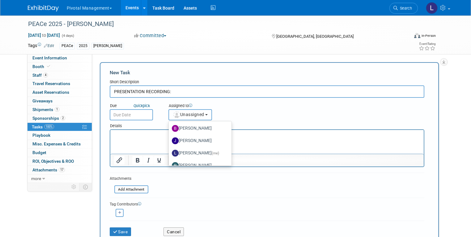
scroll to position [37, 0]
drag, startPoint x: 224, startPoint y: 131, endPoint x: 120, endPoint y: 18, distance: 153.0
drag, startPoint x: 197, startPoint y: 140, endPoint x: 92, endPoint y: 10, distance: 166.9
click at [197, 140] on label "[PERSON_NAME] (me)" at bounding box center [198, 141] width 53 height 10
click at [170, 140] on input "[PERSON_NAME] (me)" at bounding box center [168, 140] width 4 height 4
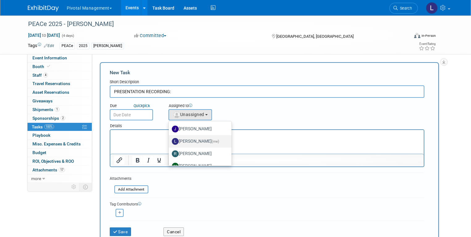
select select "dc5d874d-e65f-4397-9ee7-21f806dbe4f5"
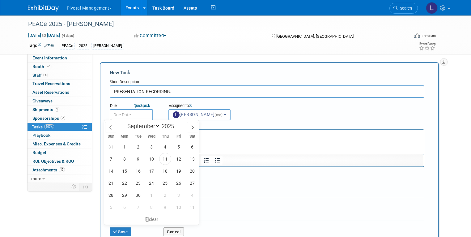
click at [115, 112] on input "text" at bounding box center [131, 114] width 43 height 11
drag, startPoint x: 183, startPoint y: 158, endPoint x: 282, endPoint y: 112, distance: 109.3
click at [183, 158] on span "12" at bounding box center [179, 159] width 12 height 12
type input "[DATE]"
click at [256, 138] on html at bounding box center [266, 134] width 313 height 9
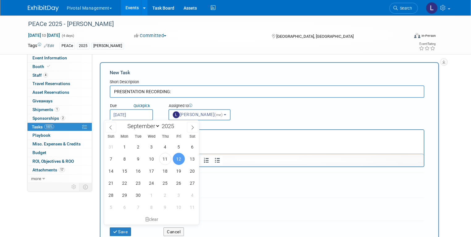
click at [176, 160] on span "12" at bounding box center [179, 159] width 12 height 12
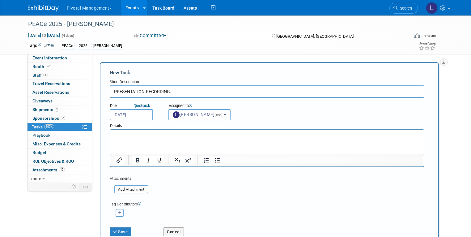
click at [254, 138] on html at bounding box center [266, 134] width 313 height 9
paste body "Rich Text Area. Press ALT-0 for help."
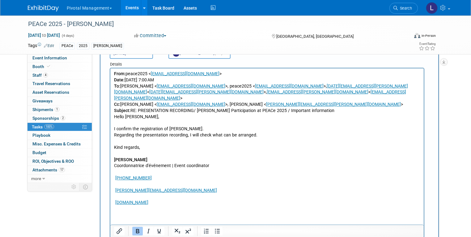
scroll to position [116, 0]
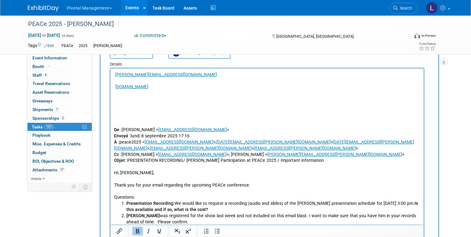
click at [114, 127] on b "De :" at bounding box center [118, 129] width 8 height 5
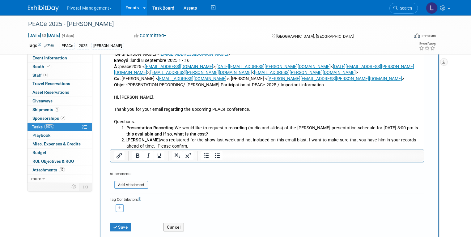
scroll to position [159, 0]
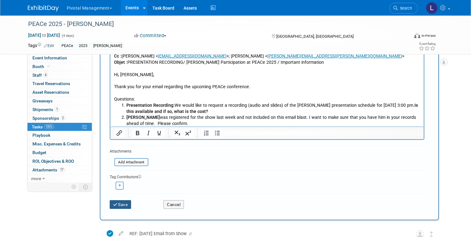
click at [115, 205] on button "Save" at bounding box center [121, 204] width 22 height 9
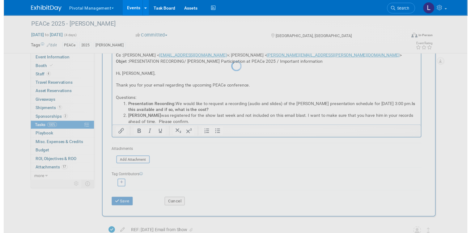
scroll to position [0, 0]
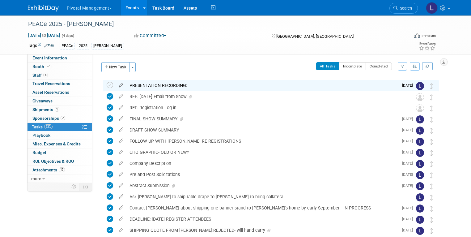
click at [116, 87] on link at bounding box center [121, 85] width 11 height 6
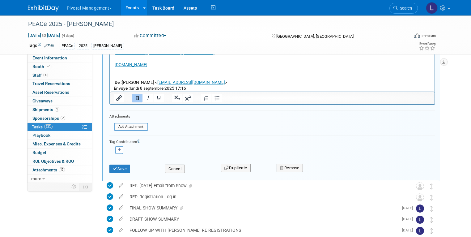
scroll to position [214, 0]
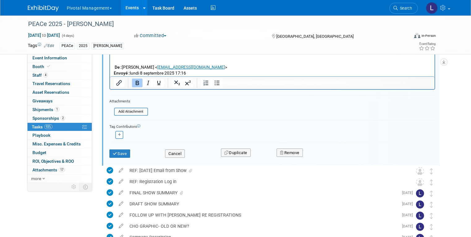
type input "PRESENTATION RECORDING: IN PROCESS"
click at [306, 120] on div "Tag Contributors [PERSON_NAME] remove remove" at bounding box center [272, 129] width 326 height 19
click at [113, 151] on icon "submit" at bounding box center [115, 153] width 5 height 4
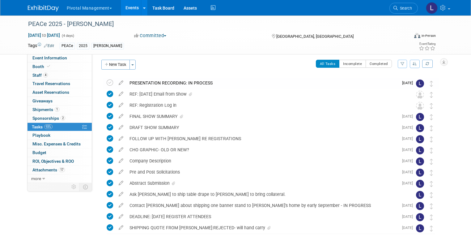
scroll to position [3, 0]
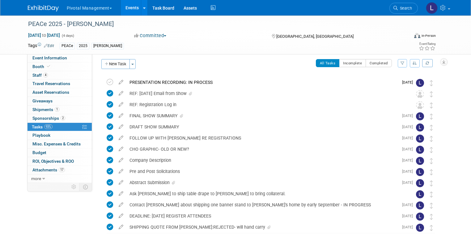
click at [137, 81] on div "PRESENTATION RECORDING: IN PROCESS" at bounding box center [262, 82] width 272 height 11
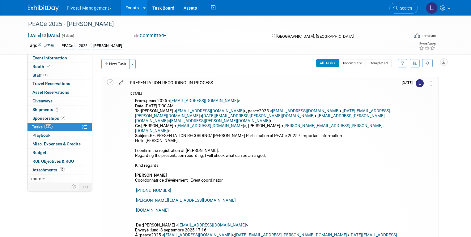
click at [117, 80] on icon at bounding box center [121, 81] width 11 height 8
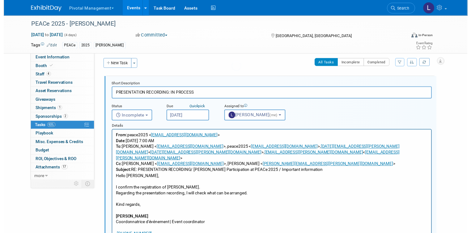
scroll to position [0, 0]
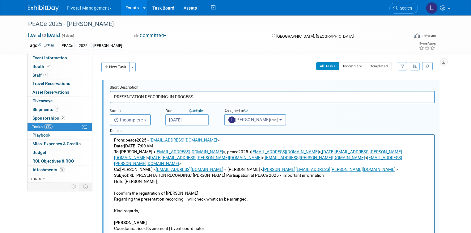
click at [137, 96] on input "PRESENTATION RECORDING: IN PROCESS" at bounding box center [272, 97] width 325 height 12
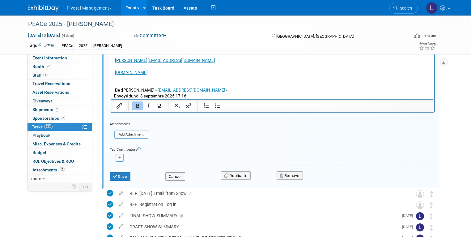
scroll to position [193, 0]
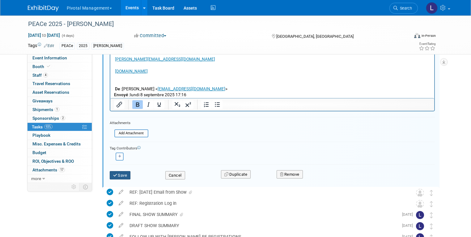
click at [119, 176] on button "Save" at bounding box center [120, 175] width 21 height 9
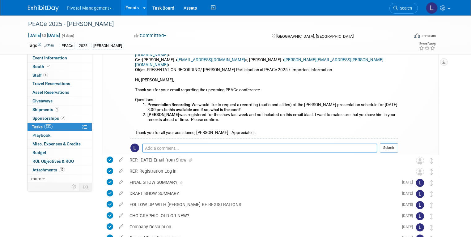
click at [186, 143] on textarea at bounding box center [259, 147] width 235 height 9
type textarea "[DATE] Follow up"
click at [390, 143] on button "Submit" at bounding box center [389, 147] width 18 height 9
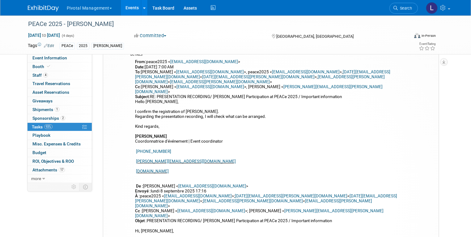
scroll to position [0, 0]
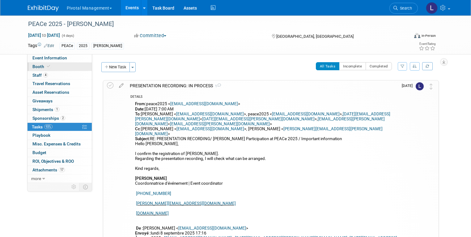
click at [35, 65] on span "Booth" at bounding box center [41, 66] width 19 height 5
select select "Yes"
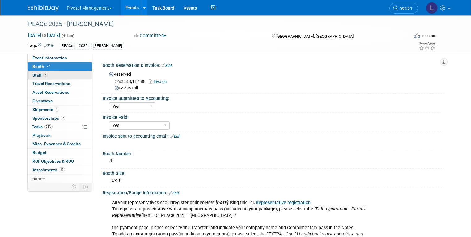
click at [34, 76] on span "Staff 4" at bounding box center [39, 75] width 15 height 5
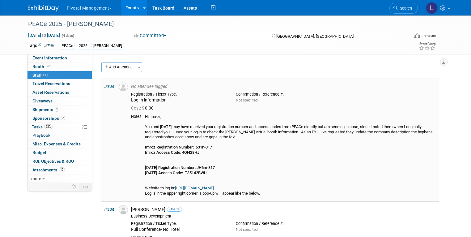
click at [185, 167] on b "[DATE] Registration Number: JH6m-317" at bounding box center [180, 167] width 70 height 5
click at [202, 170] on b "[DATE] Registration Number: JH6m-317" at bounding box center [180, 167] width 70 height 5
click at [202, 171] on div "Hi, Imroz, You and [DATE] may have received your registration number and access…" at bounding box center [290, 155] width 291 height 82
click at [198, 173] on div "Hi, Imroz, You and [DATE] may have received your registration number and access…" at bounding box center [290, 155] width 291 height 82
click at [106, 87] on link "Edit" at bounding box center [109, 86] width 10 height 4
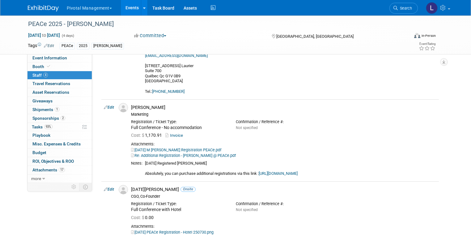
scroll to position [655, 0]
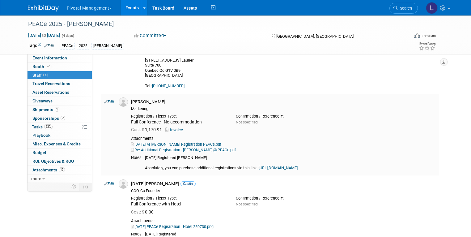
click at [193, 143] on link "[DATE] M [PERSON_NAME] Registration PEACe.pdf" at bounding box center [176, 144] width 90 height 5
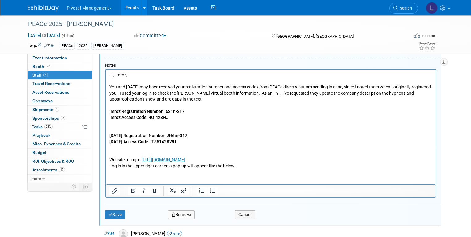
scroll to position [168, 0]
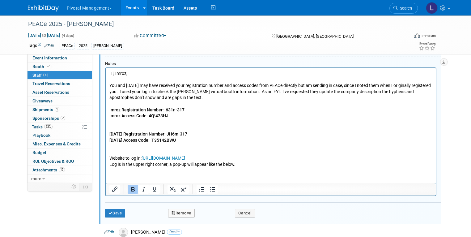
click at [181, 142] on p "Hi, Imroz, You and [DATE] may have received your registration number and access…" at bounding box center [270, 118] width 323 height 97
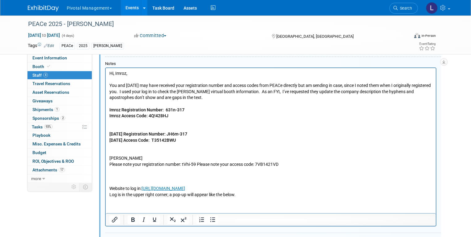
click at [196, 165] on p "Please note your registration number: tVhi-59 Please note your access code: 7VB…" at bounding box center [270, 164] width 323 height 6
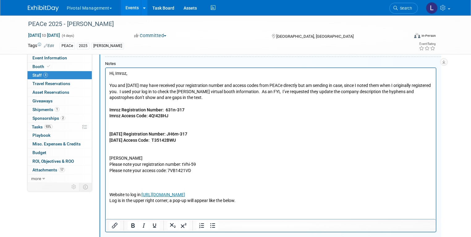
drag, startPoint x: 108, startPoint y: 159, endPoint x: 196, endPoint y: 171, distance: 89.2
click at [196, 171] on html "Hi, Imroz, You and Raja may have received your registration number and access c…" at bounding box center [270, 136] width 330 height 136
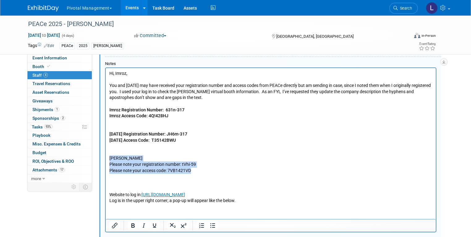
drag, startPoint x: 196, startPoint y: 171, endPoint x: 203, endPoint y: 221, distance: 51.1
click at [105, 155] on html "Hi, Imroz, You and Raja may have received your registration number and access c…" at bounding box center [270, 136] width 330 height 136
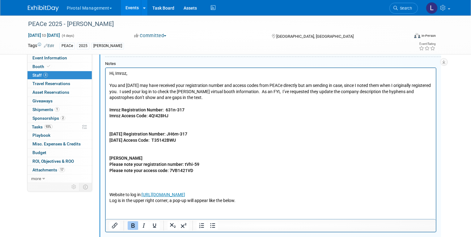
click at [122, 158] on b "Martin" at bounding box center [125, 157] width 33 height 5
click at [140, 185] on p "Website to log in: https://www.conferium.com/Clients/258_web/index.lasso?lang=e…" at bounding box center [270, 188] width 323 height 30
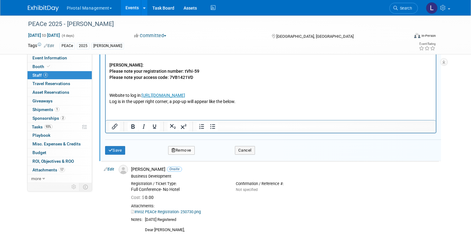
scroll to position [274, 0]
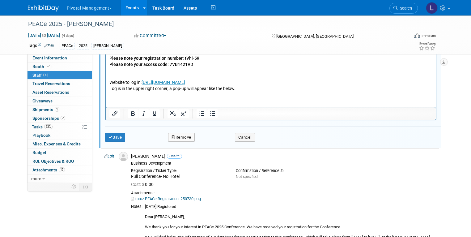
drag, startPoint x: 112, startPoint y: 140, endPoint x: 140, endPoint y: 136, distance: 27.5
click at [112, 140] on div "Save Remove Cancel" at bounding box center [273, 136] width 336 height 20
click at [120, 133] on button "Save" at bounding box center [115, 137] width 20 height 9
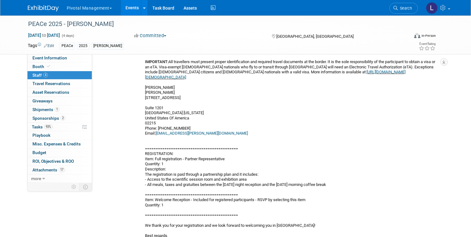
click at [409, 6] on span "Search" at bounding box center [405, 8] width 14 height 5
click at [0, 0] on div "Recently Viewed Events: PEACe 2025 - Asimov In-Person Montréal, Canada Sep 15, …" at bounding box center [0, 0] width 0 height 0
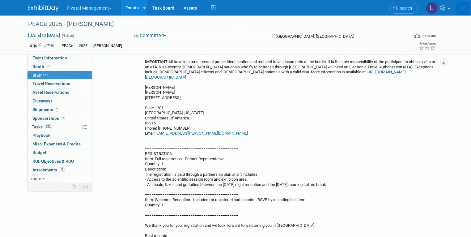
scroll to position [0, 0]
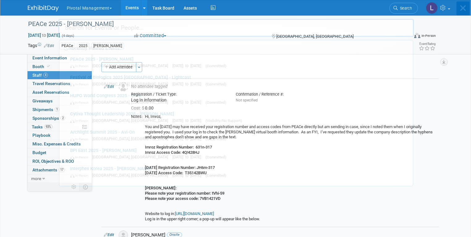
click at [409, 9] on div "Recently Viewed Events: PEACe 2025 - Asimov In-Person Montréal, Canada Sep 15, …" at bounding box center [235, 93] width 355 height 186
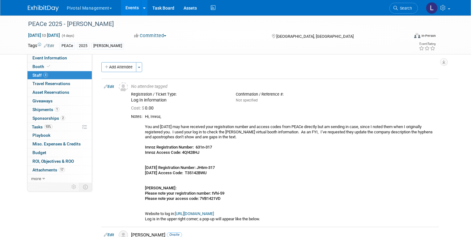
click at [403, 5] on link "Search" at bounding box center [403, 8] width 28 height 11
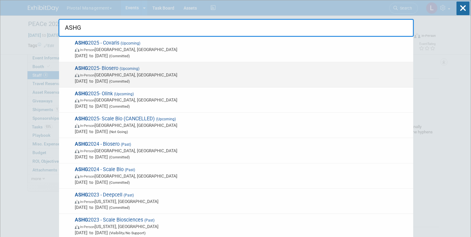
type input "ASHG"
click at [129, 71] on span "ASHG 2025- Biosero (Upcoming) In-Person Boston, MA Oct 15, 2025 to Oct 17, 2025…" at bounding box center [241, 74] width 337 height 19
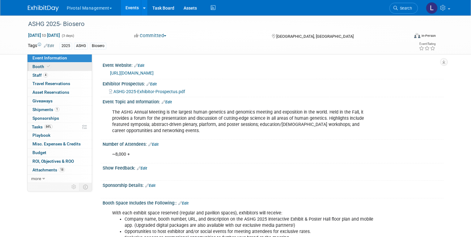
click at [32, 66] on span "Booth" at bounding box center [41, 66] width 19 height 5
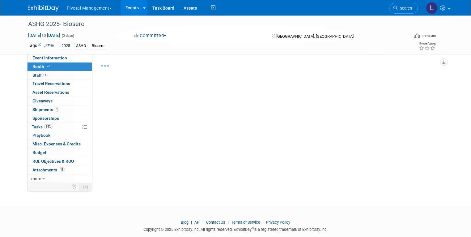
select select "Yes"
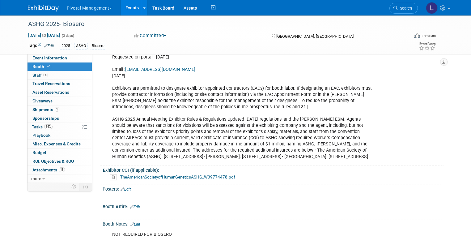
scroll to position [1288, 0]
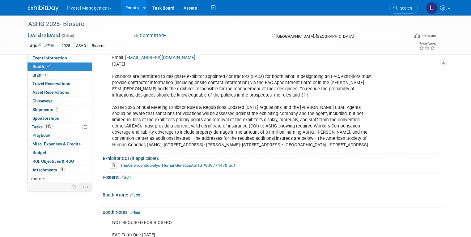
click at [110, 162] on icon at bounding box center [113, 165] width 7 height 6
click at [101, 183] on icon at bounding box center [103, 181] width 4 height 3
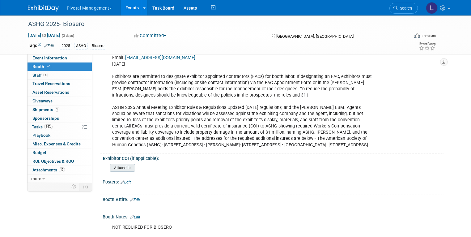
click at [114, 164] on input "file" at bounding box center [93, 167] width 84 height 7
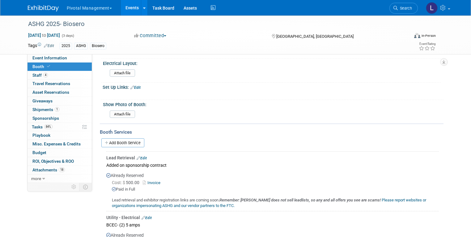
scroll to position [0, 0]
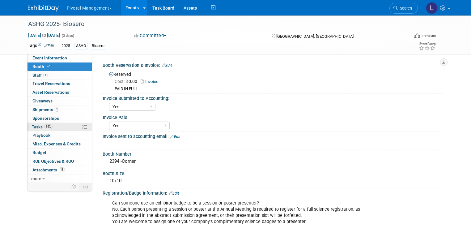
click at [32, 125] on span "Tasks 84%" at bounding box center [42, 126] width 21 height 5
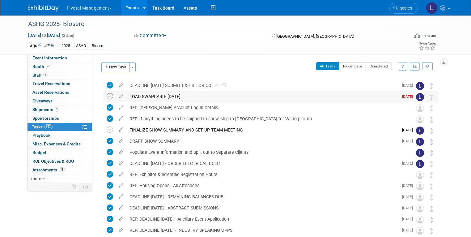
click at [107, 97] on icon at bounding box center [110, 96] width 6 height 6
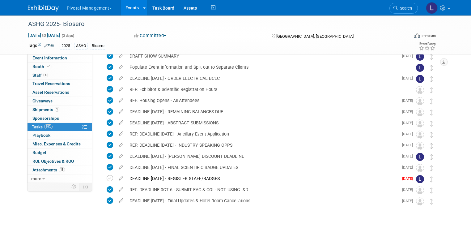
scroll to position [92, 0]
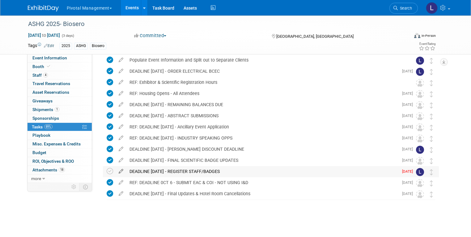
click at [116, 170] on icon at bounding box center [121, 170] width 11 height 8
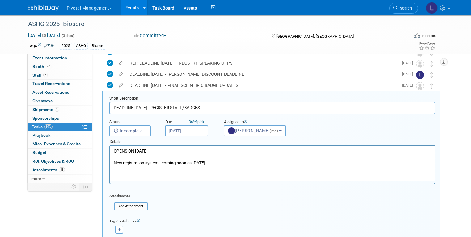
scroll to position [167, 0]
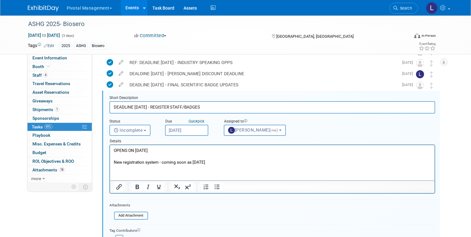
click at [164, 151] on p "OPENS ON SEPTEMBER 10 New registration system - coming soon as 7/15/25" at bounding box center [271, 156] width 317 height 18
click at [179, 129] on input "Sep 10, 2025" at bounding box center [186, 129] width 43 height 11
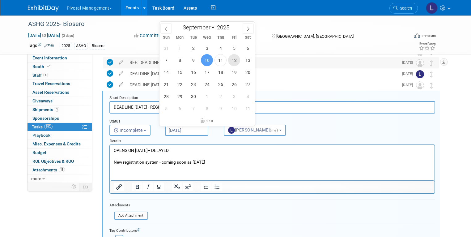
click at [235, 64] on span "12" at bounding box center [234, 60] width 12 height 12
type input "Sep 12, 2025"
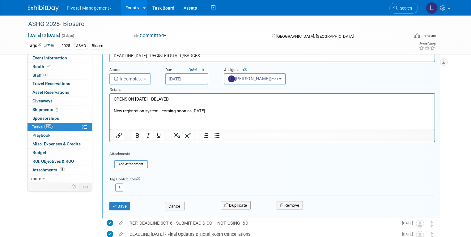
scroll to position [238, 0]
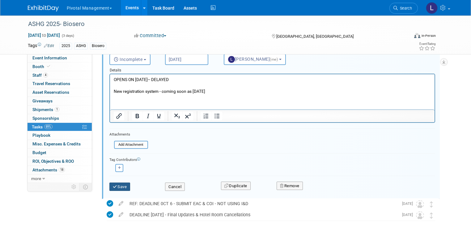
click at [121, 183] on button "Save" at bounding box center [119, 186] width 21 height 9
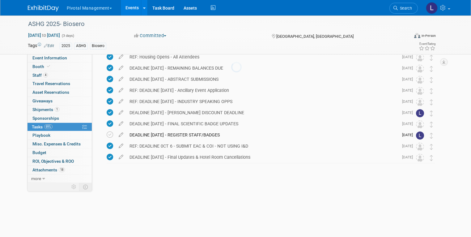
scroll to position [92, 0]
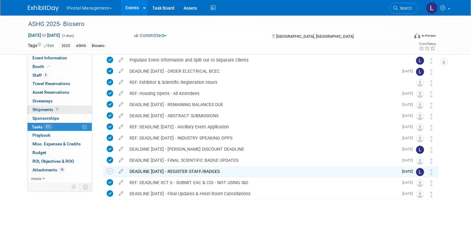
click at [44, 110] on span "Shipments 1" at bounding box center [45, 109] width 27 height 5
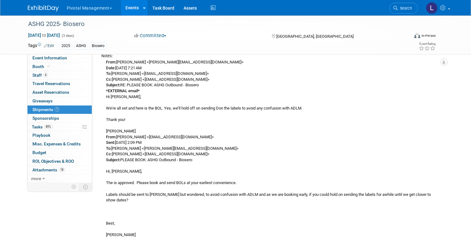
scroll to position [85, 0]
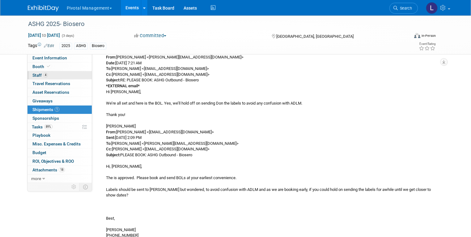
click at [32, 74] on span "Staff 4" at bounding box center [39, 75] width 15 height 5
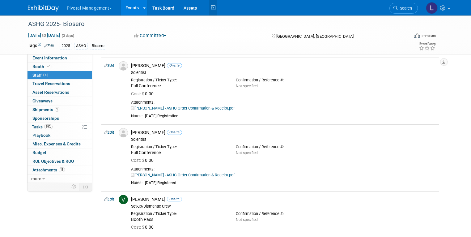
scroll to position [15, 0]
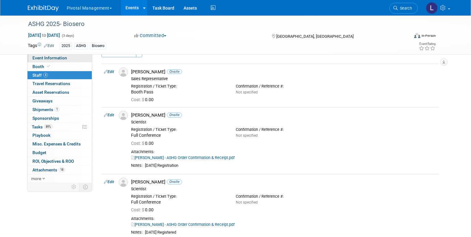
click at [42, 54] on link "Event Information" at bounding box center [59, 58] width 64 height 8
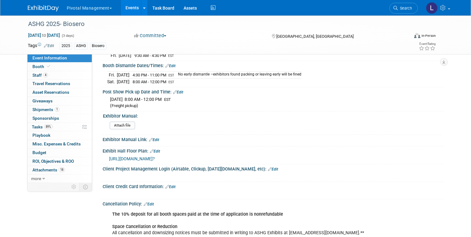
scroll to position [809, 0]
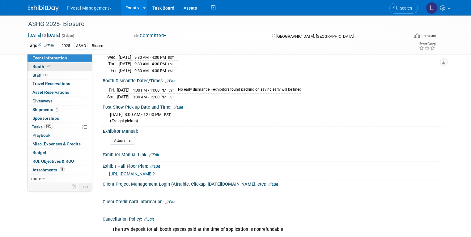
click at [46, 66] on span at bounding box center [49, 66] width 6 height 5
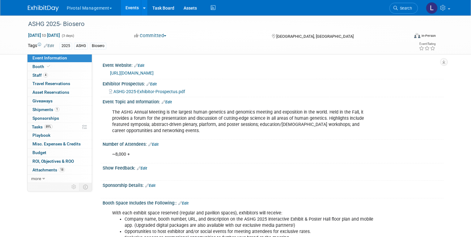
select select "Yes"
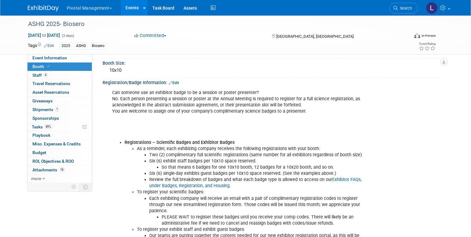
scroll to position [109, 0]
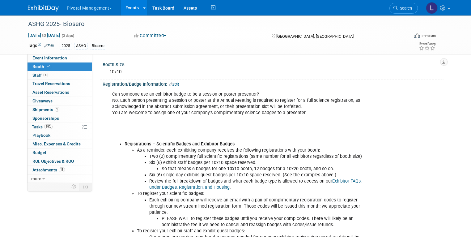
click at [173, 82] on link "Edit" at bounding box center [174, 84] width 10 height 4
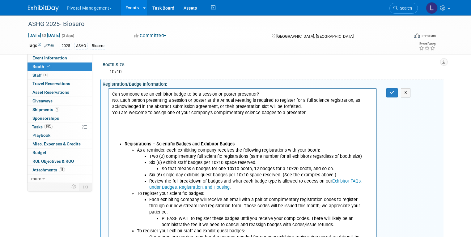
scroll to position [0, 0]
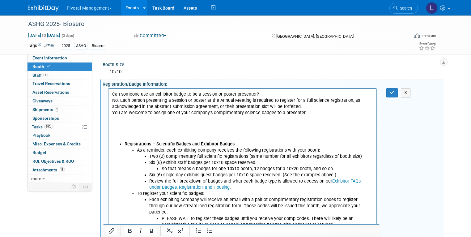
click at [125, 132] on p "Can someone use an exhibitor badge to be a session or poster presenter? No. Eac…" at bounding box center [242, 116] width 261 height 50
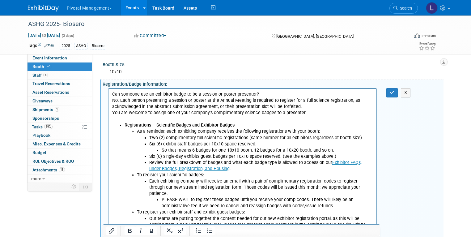
scroll to position [52, 0]
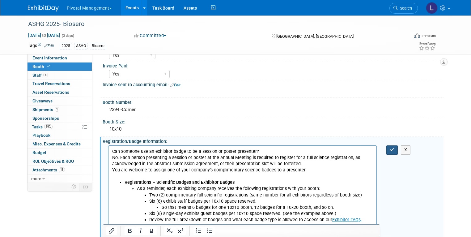
click at [396, 151] on button "button" at bounding box center [391, 149] width 11 height 9
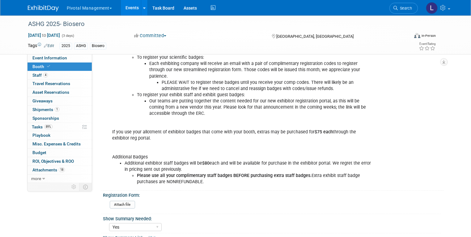
scroll to position [236, 0]
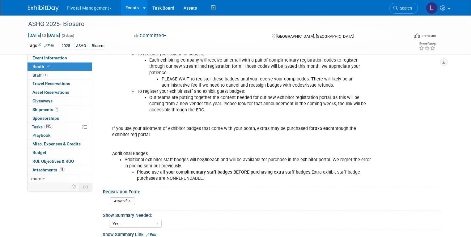
click at [149, 101] on li "Our teams are putting together the content needed for our new exhibitor registr…" at bounding box center [261, 104] width 224 height 19
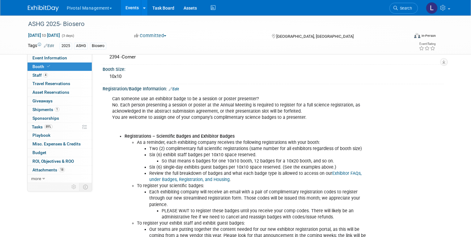
scroll to position [71, 0]
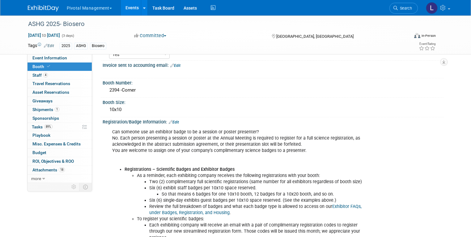
click at [172, 121] on link "Edit" at bounding box center [174, 122] width 10 height 4
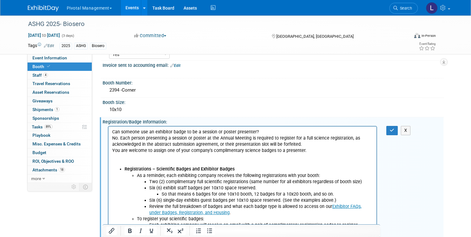
scroll to position [0, 0]
click at [126, 164] on p "Can someone use an exhibitor badge to be a session or poster presenter? No. Eac…" at bounding box center [242, 147] width 261 height 37
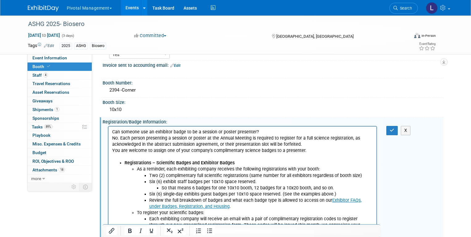
click at [393, 124] on div "Can someone use an exhibitor badge to be a session or poster presenter? No. Eac…" at bounding box center [272, 125] width 333 height 3
click at [394, 129] on icon "button" at bounding box center [392, 130] width 5 height 4
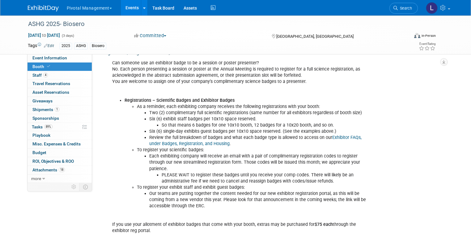
scroll to position [196, 0]
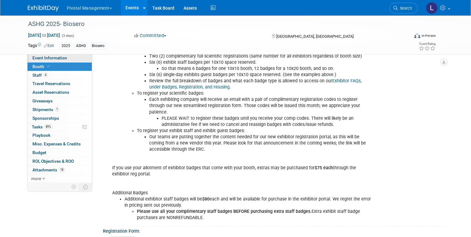
click at [62, 58] on link "Event Information" at bounding box center [59, 58] width 64 height 8
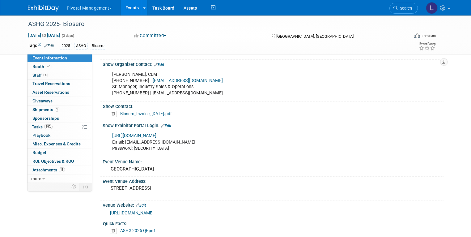
scroll to position [362, 0]
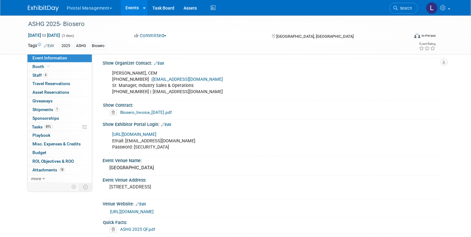
click at [156, 132] on link "https://ashg25.exh.mapyourshow.com/7_0/main/default" at bounding box center [134, 134] width 44 height 5
click at [403, 127] on div "https://ashg25.exh.mapyourshow.com/7_0/main/default Email: valerieweld@biosero.…" at bounding box center [273, 140] width 341 height 27
drag, startPoint x: 38, startPoint y: 127, endPoint x: 103, endPoint y: 120, distance: 65.6
click at [38, 127] on span "Tasks 89%" at bounding box center [42, 126] width 21 height 5
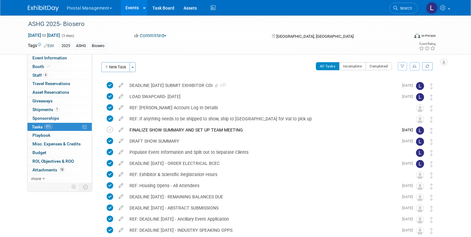
click at [105, 65] on icon "button" at bounding box center [107, 67] width 4 height 4
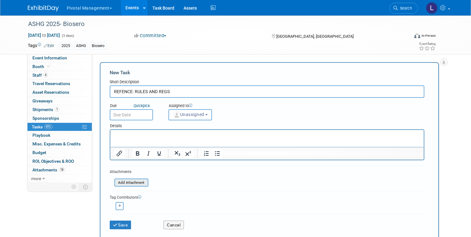
type input "REFENCE: RULES AND REGS"
click at [127, 183] on input "file" at bounding box center [111, 182] width 74 height 7
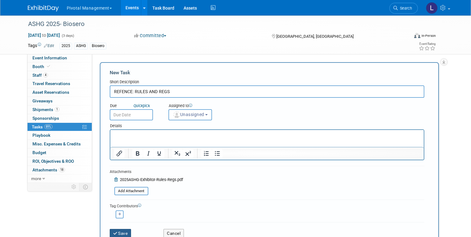
click at [114, 233] on button "Save" at bounding box center [121, 233] width 22 height 9
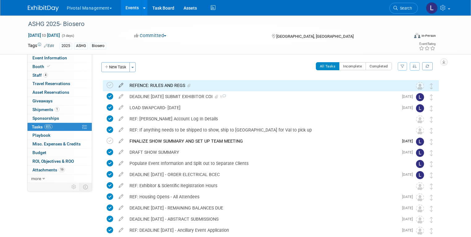
click at [117, 84] on icon at bounding box center [121, 84] width 11 height 8
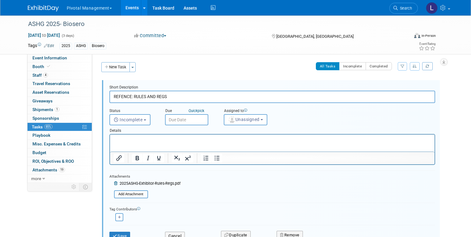
click at [118, 95] on input "REFENCE: RULES AND REGS" at bounding box center [272, 97] width 326 height 12
type input "REFERENCE: RULES AND REGS"
click at [121, 234] on button "Save" at bounding box center [119, 235] width 21 height 9
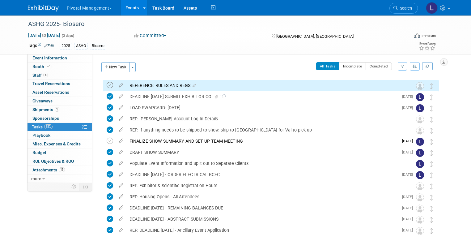
click at [107, 84] on icon at bounding box center [110, 85] width 6 height 6
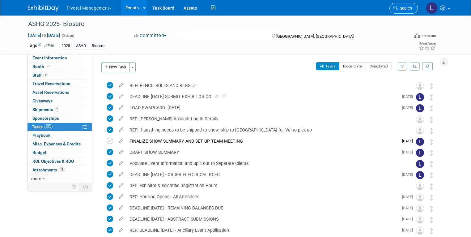
click at [407, 4] on link "Search" at bounding box center [403, 8] width 28 height 11
